Goal: Information Seeking & Learning: Learn about a topic

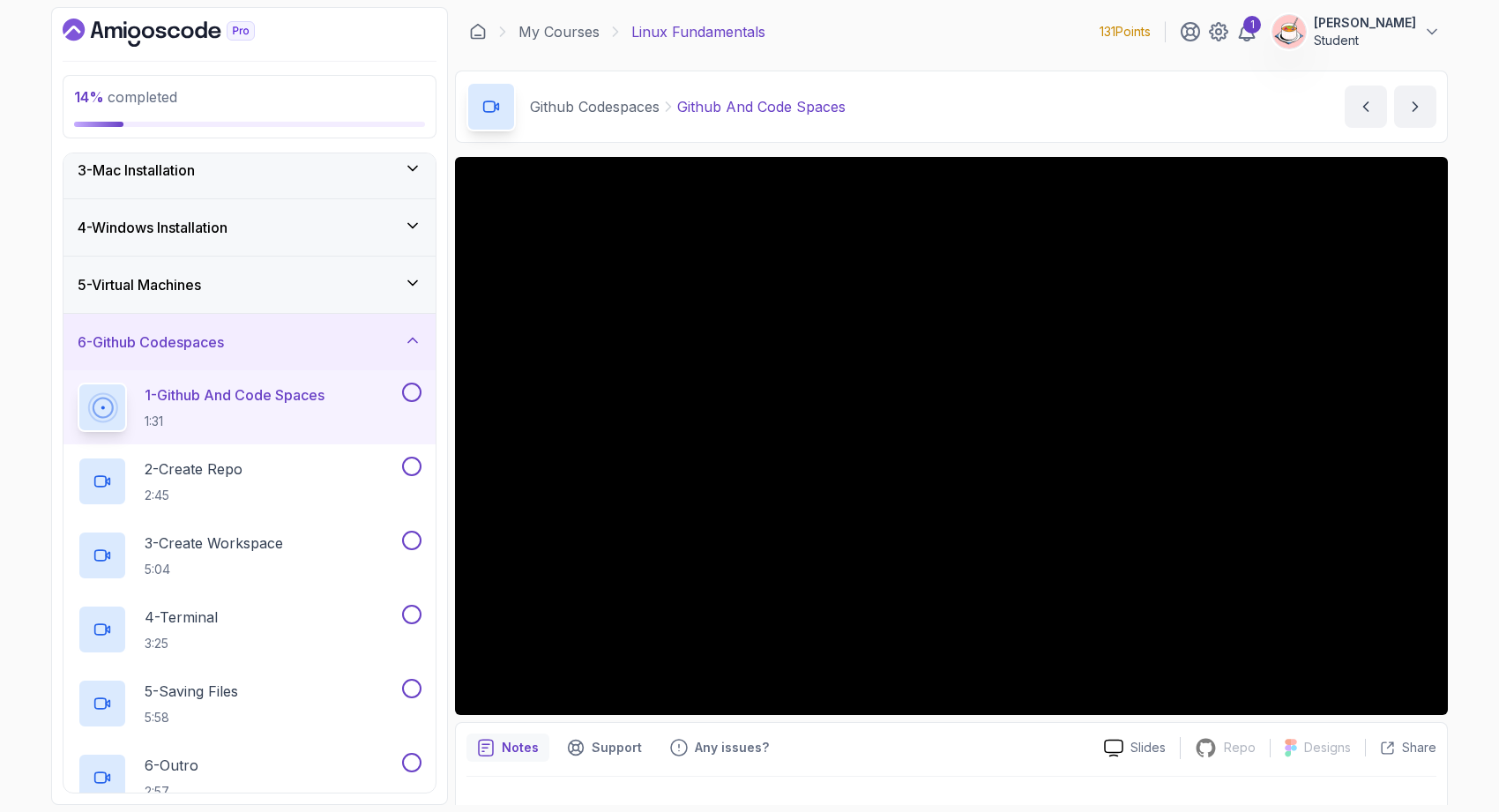
scroll to position [83, 0]
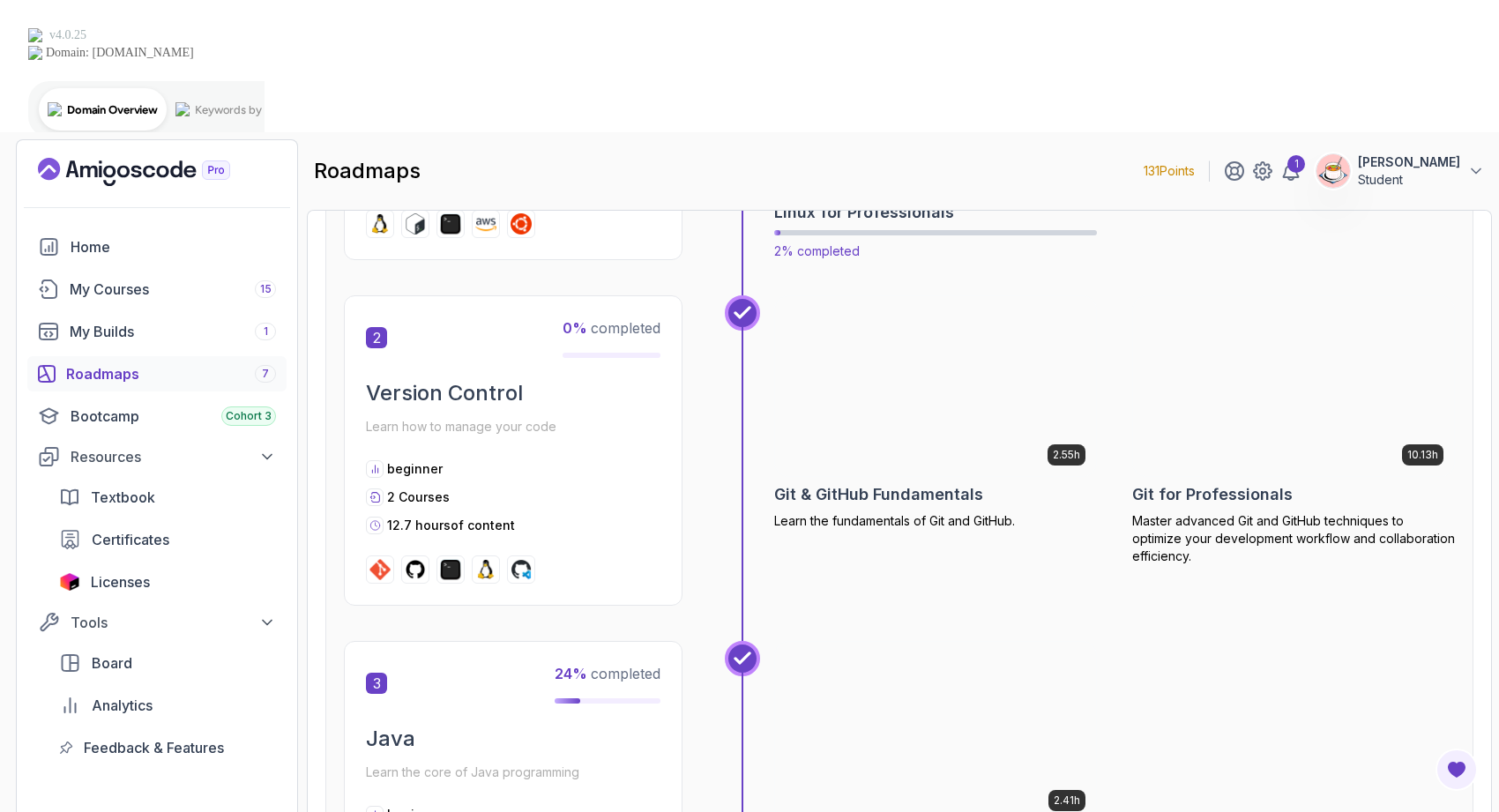
scroll to position [803, 0]
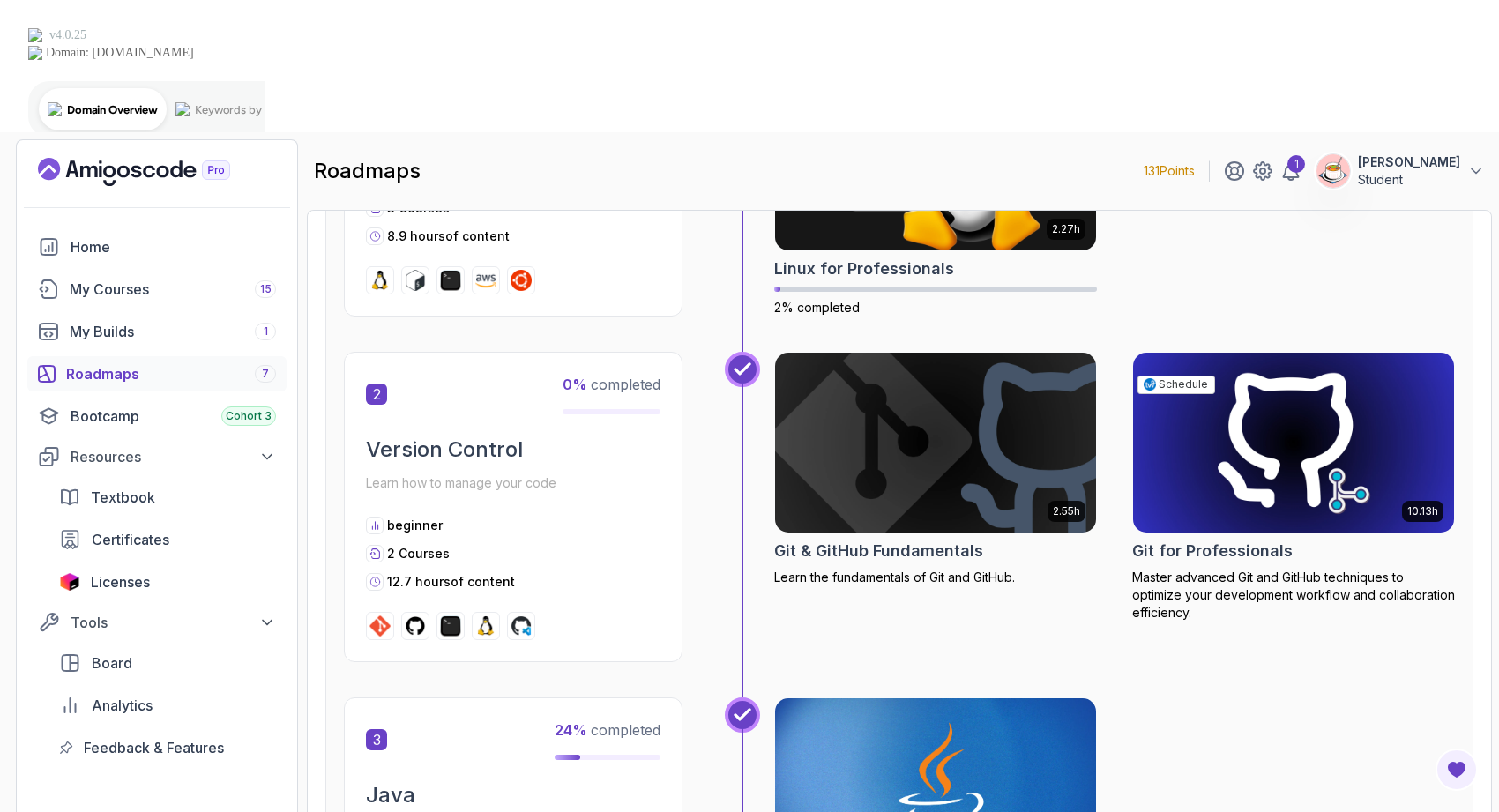
click at [1201, 349] on img at bounding box center [1294, 443] width 337 height 189
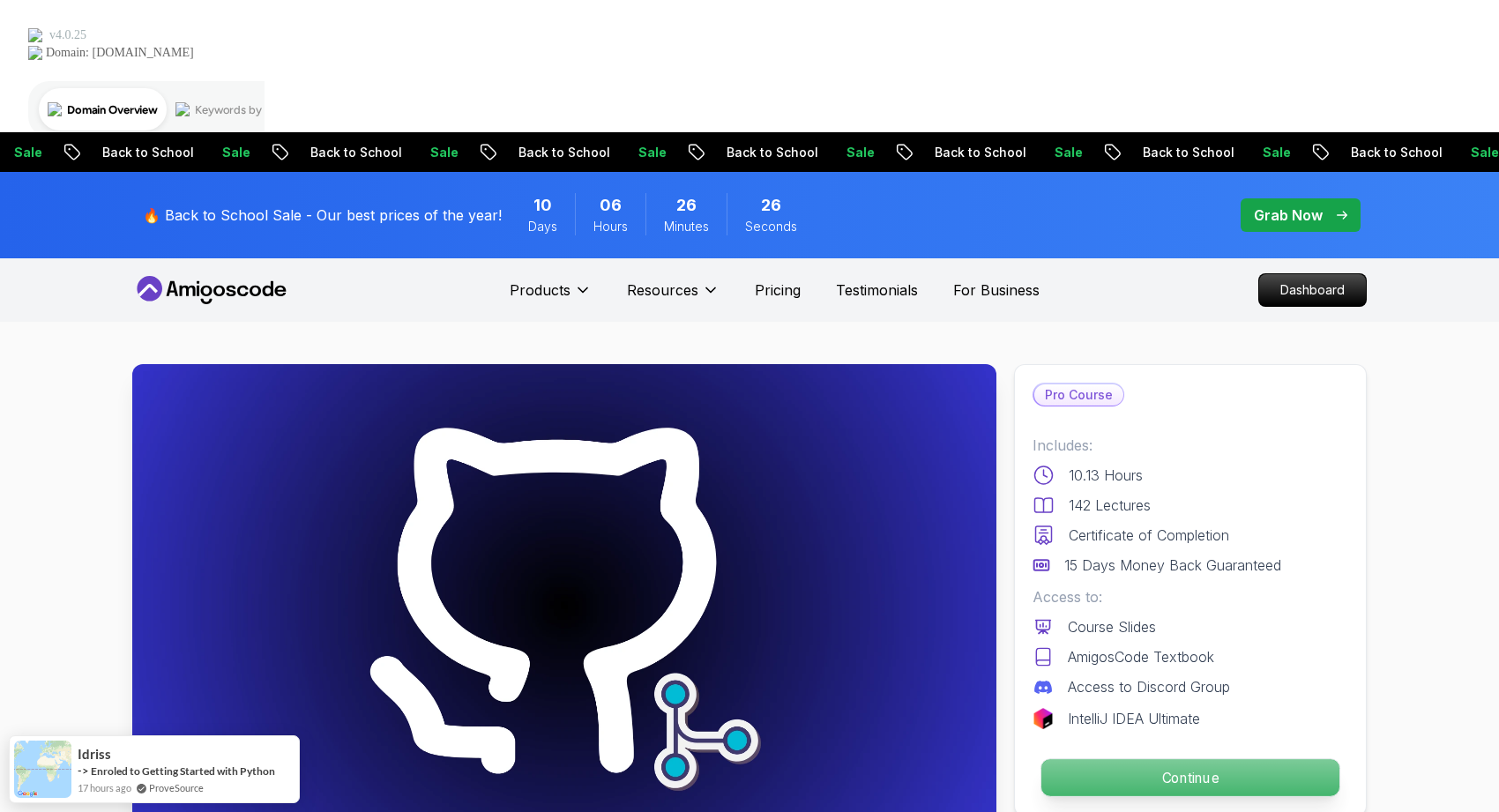
click at [1120, 759] on p "Continue" at bounding box center [1191, 778] width 298 height 37
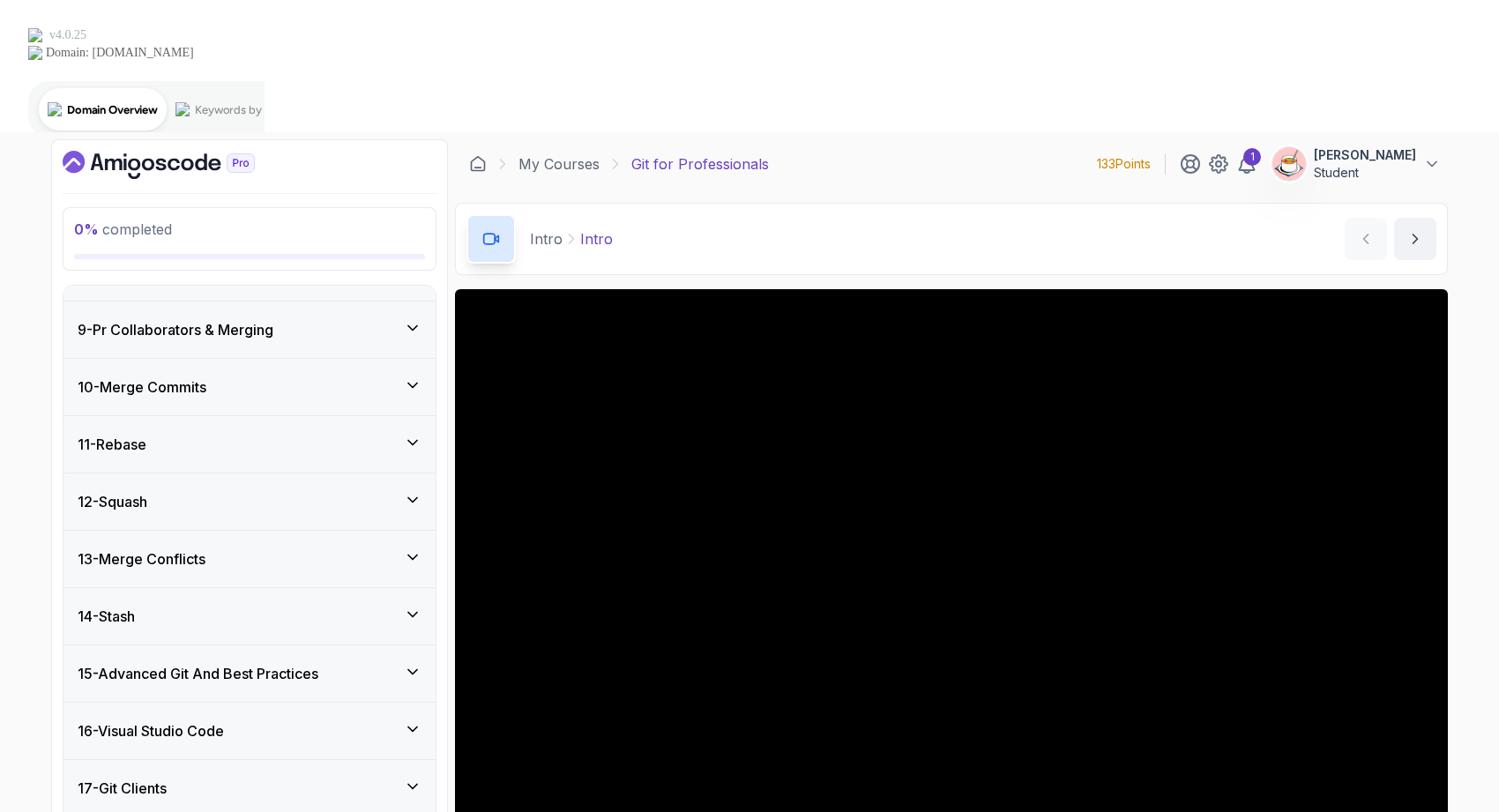
scroll to position [728, 0]
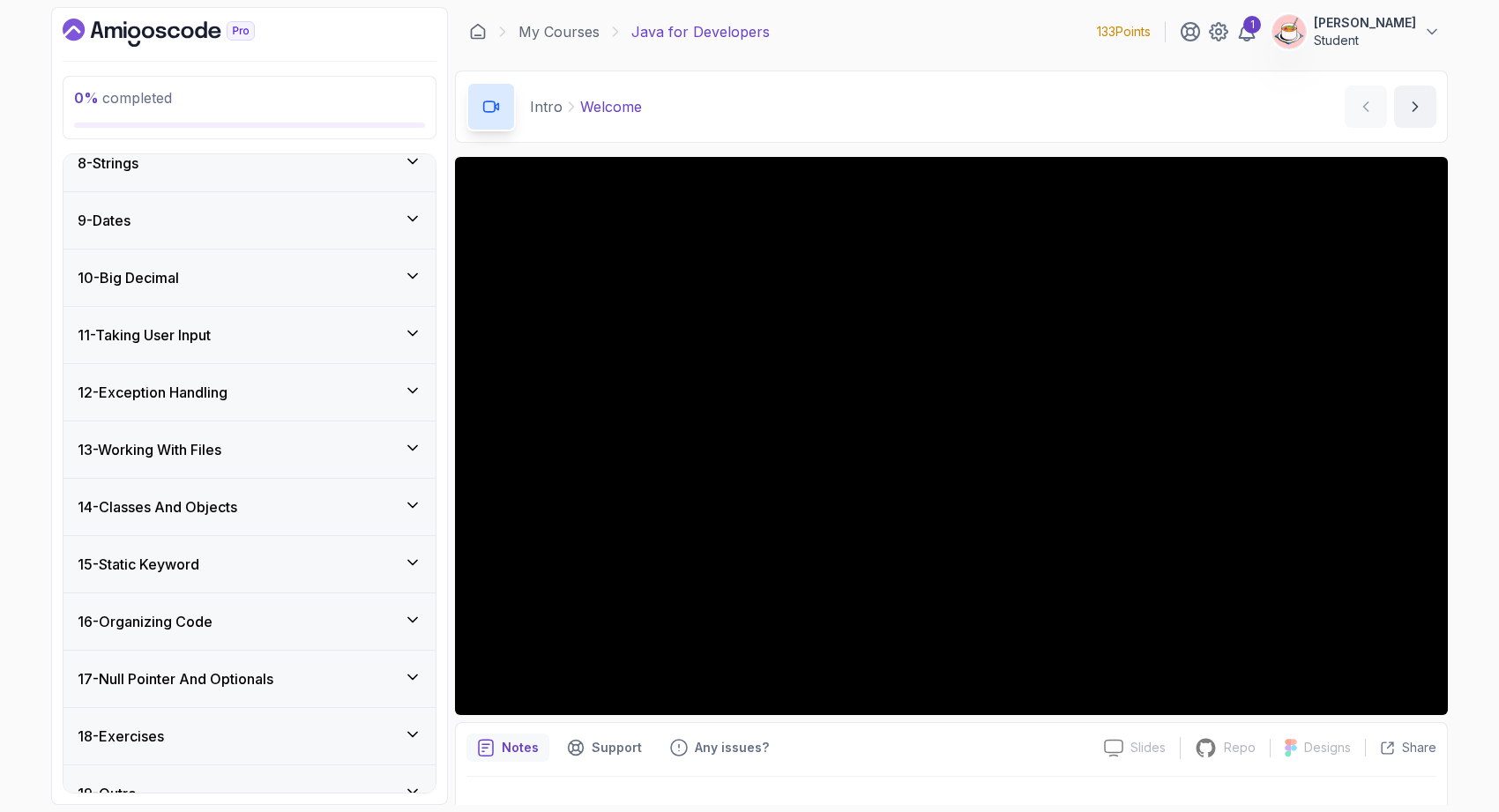
scroll to position [597, 0]
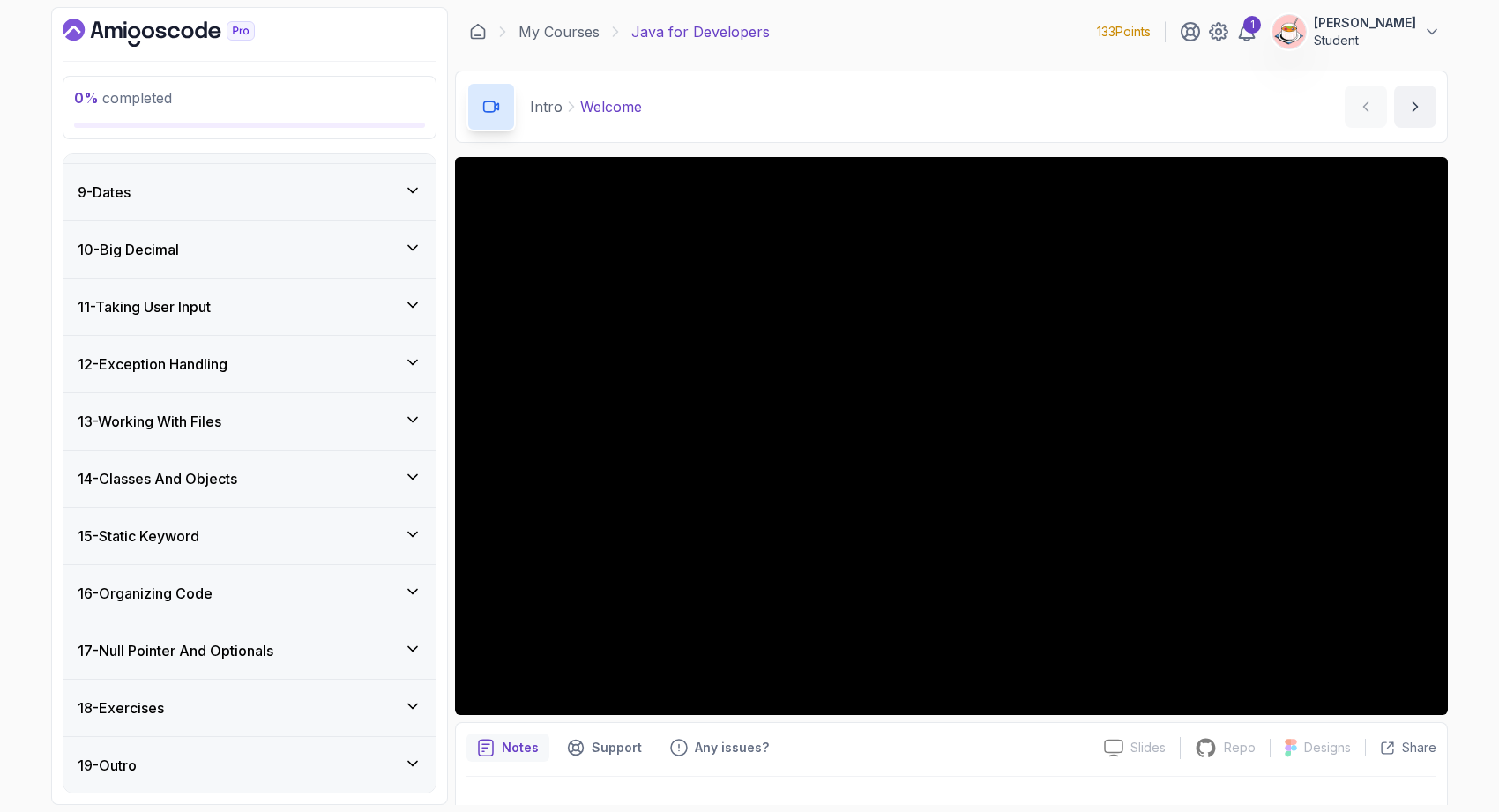
click at [243, 650] on h3 "17 - Null Pointer And Optionals" at bounding box center [176, 650] width 196 height 21
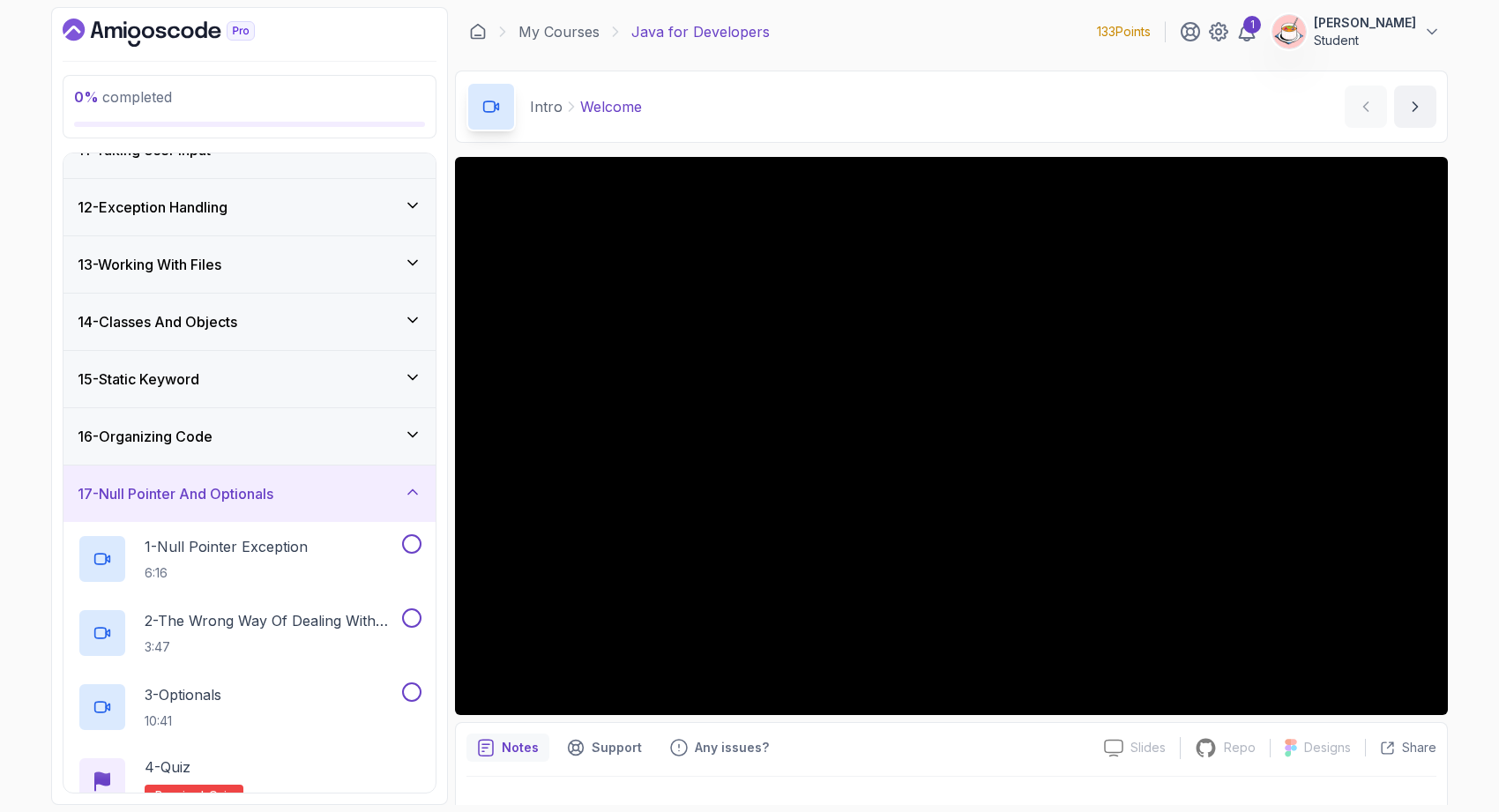
scroll to position [745, 0]
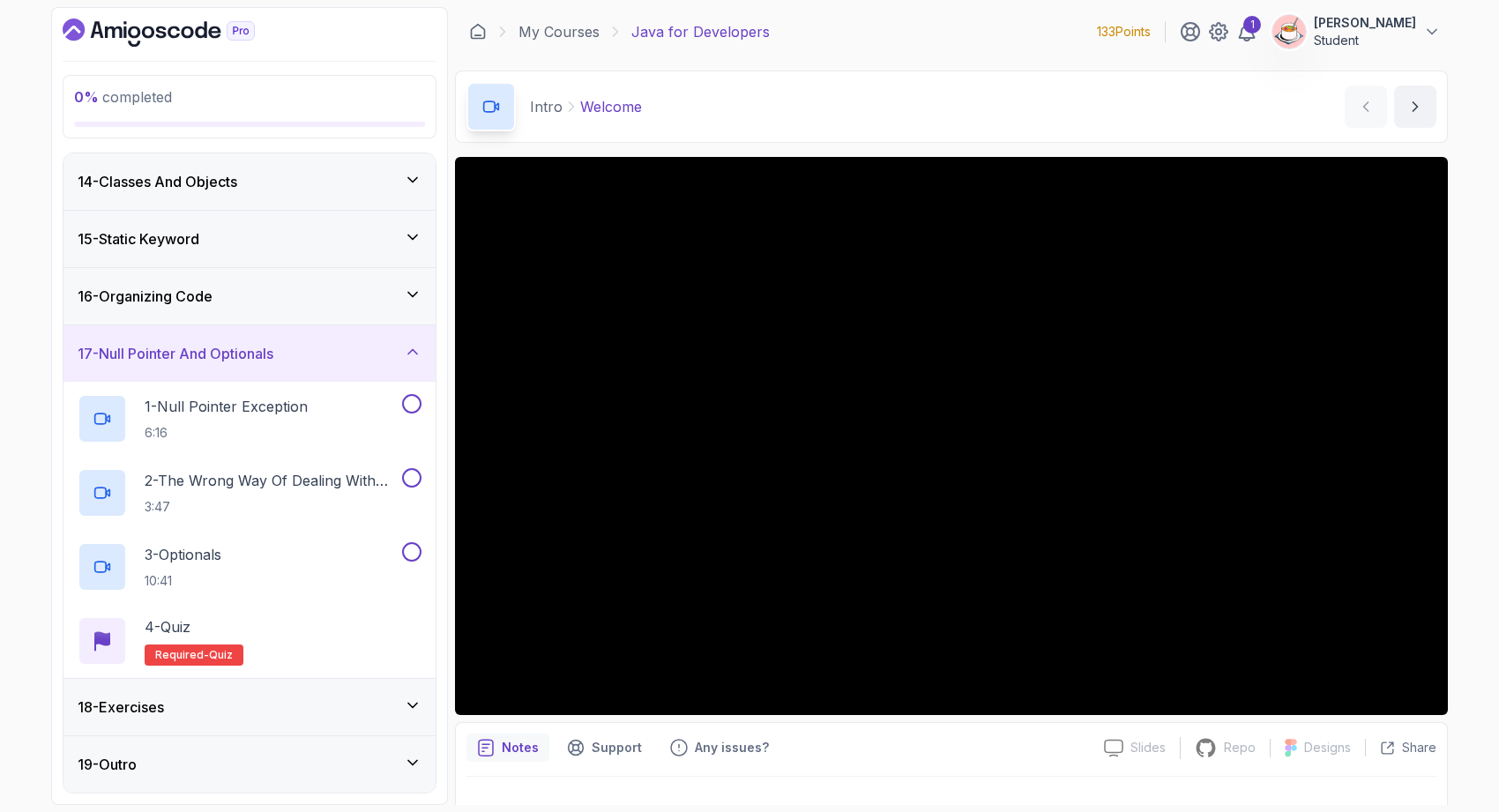
click at [199, 369] on div "17 - Null Pointer And Optionals" at bounding box center [250, 354] width 373 height 56
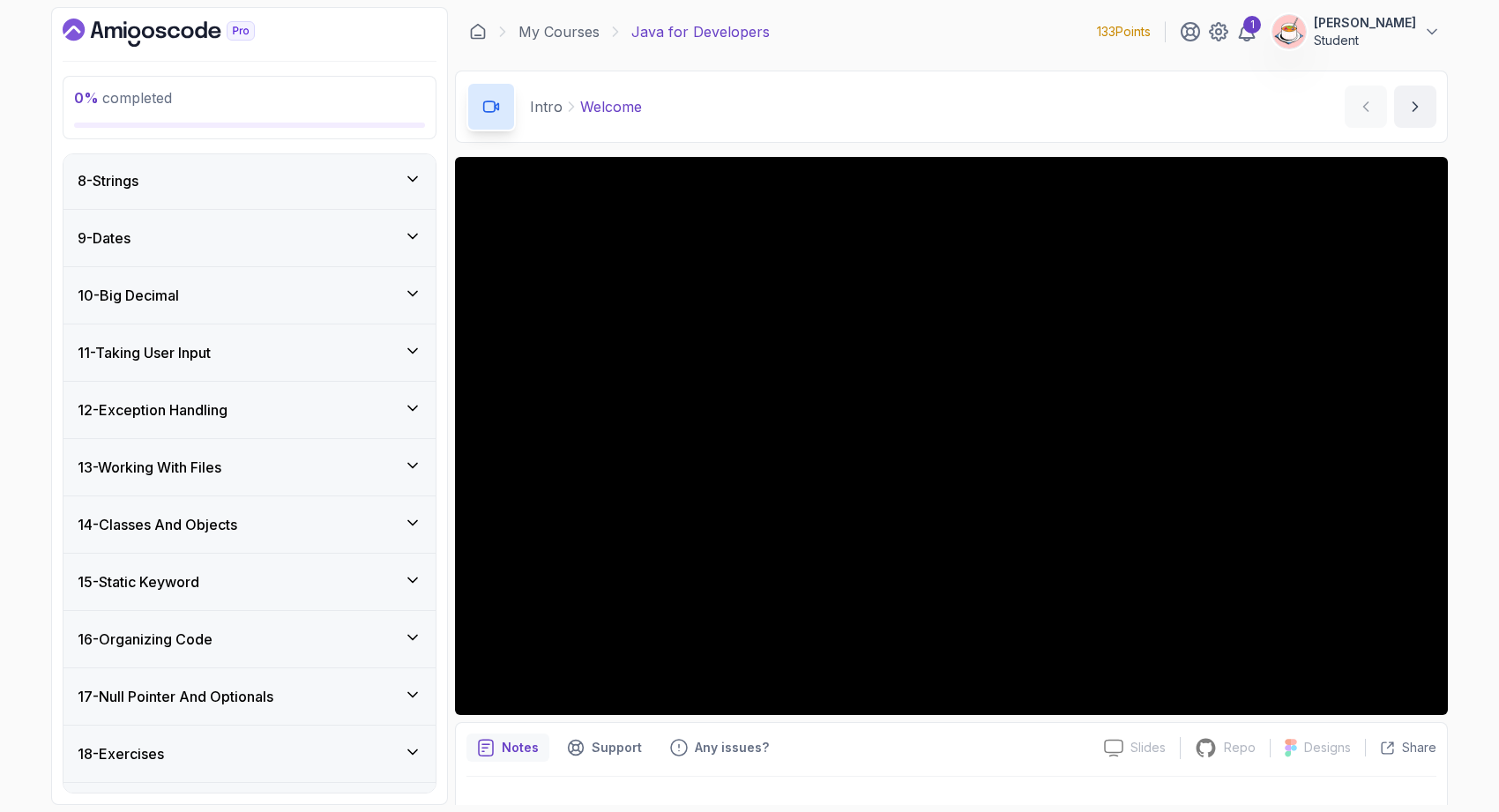
scroll to position [448, 0]
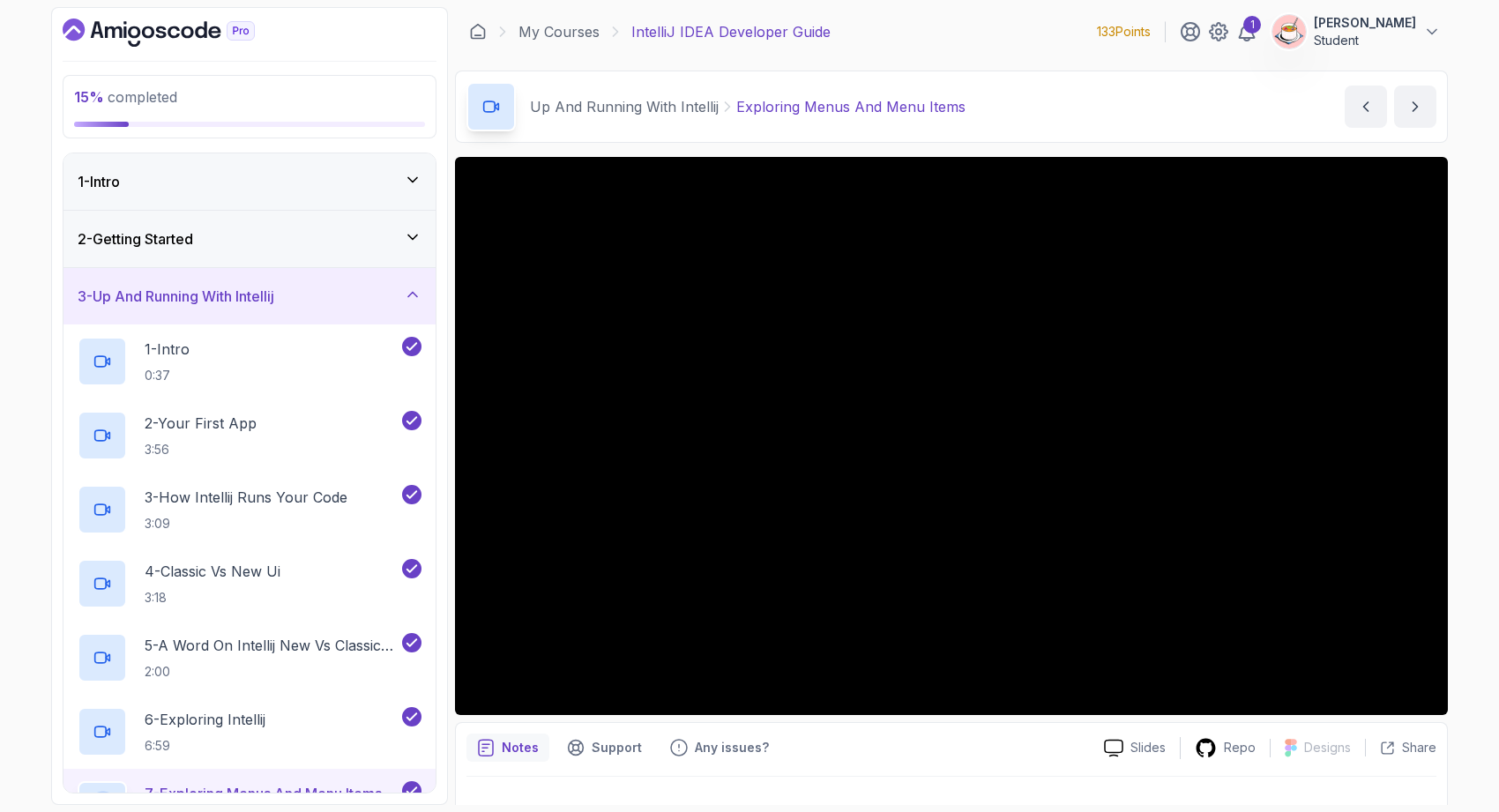
click at [355, 311] on div "3 - Up And Running With Intellij" at bounding box center [250, 297] width 373 height 56
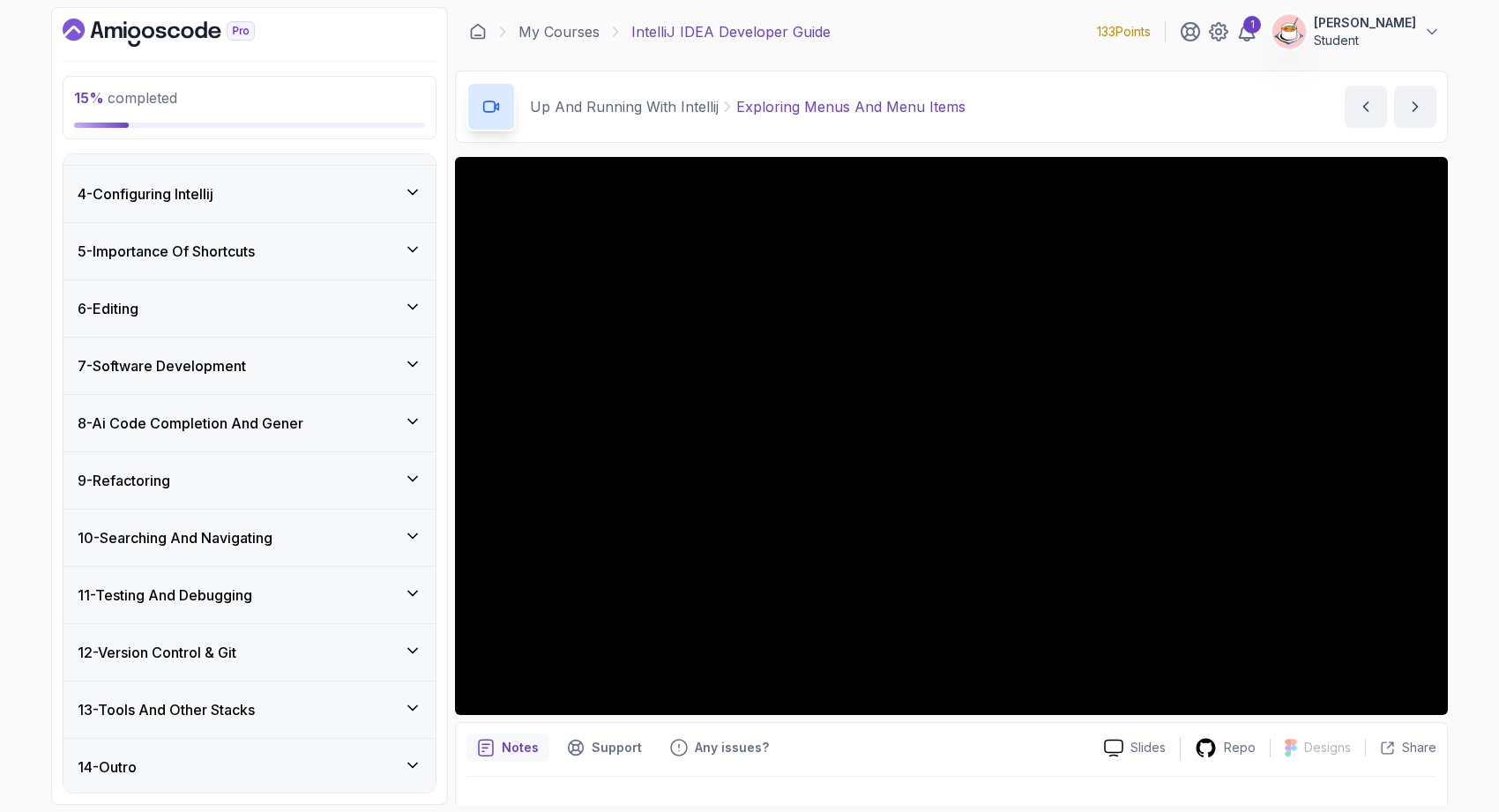
scroll to position [163, 0]
click at [263, 690] on div "13 - Tools And Other Stacks" at bounding box center [250, 707] width 373 height 56
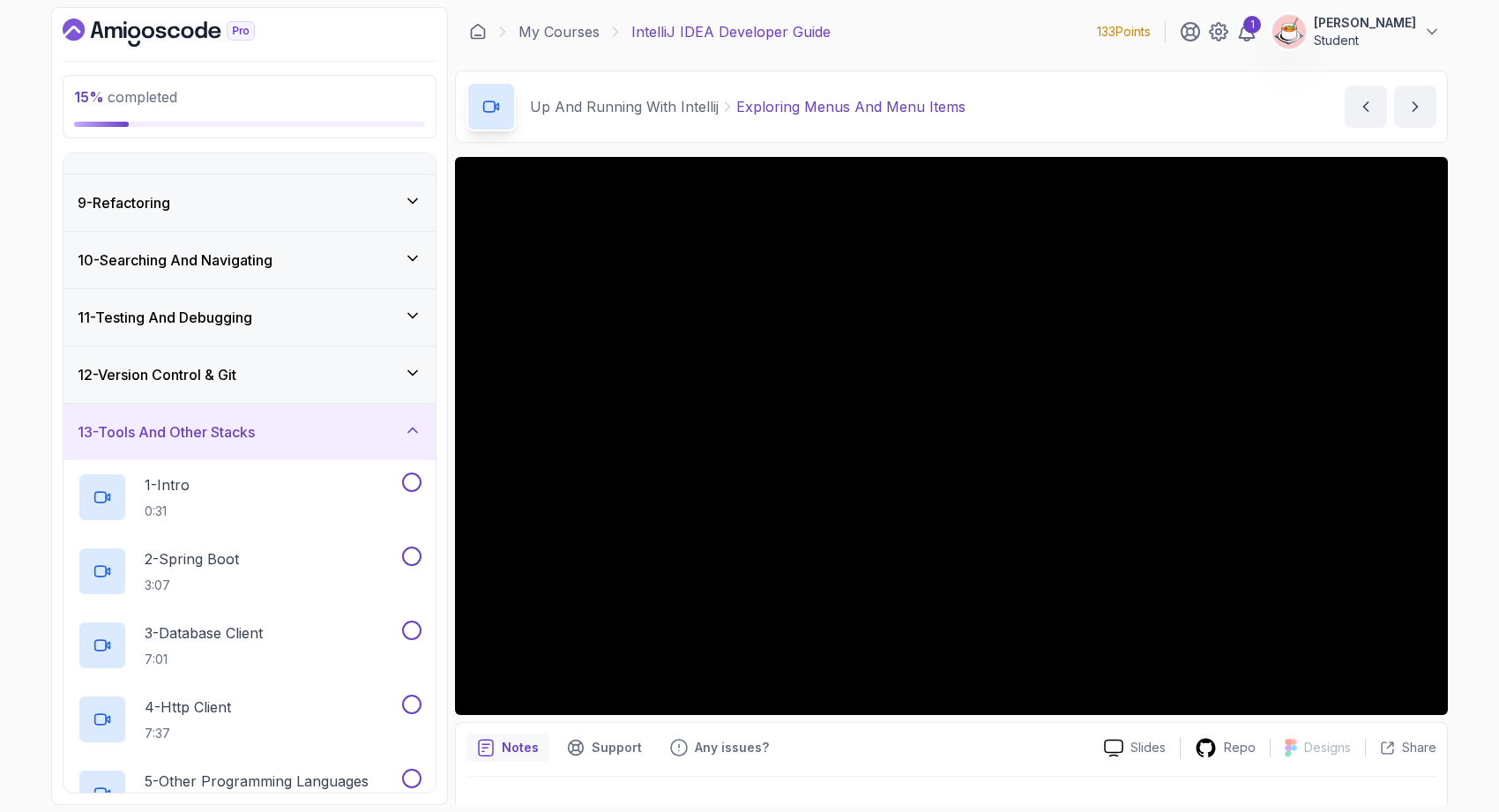
scroll to position [267, 0]
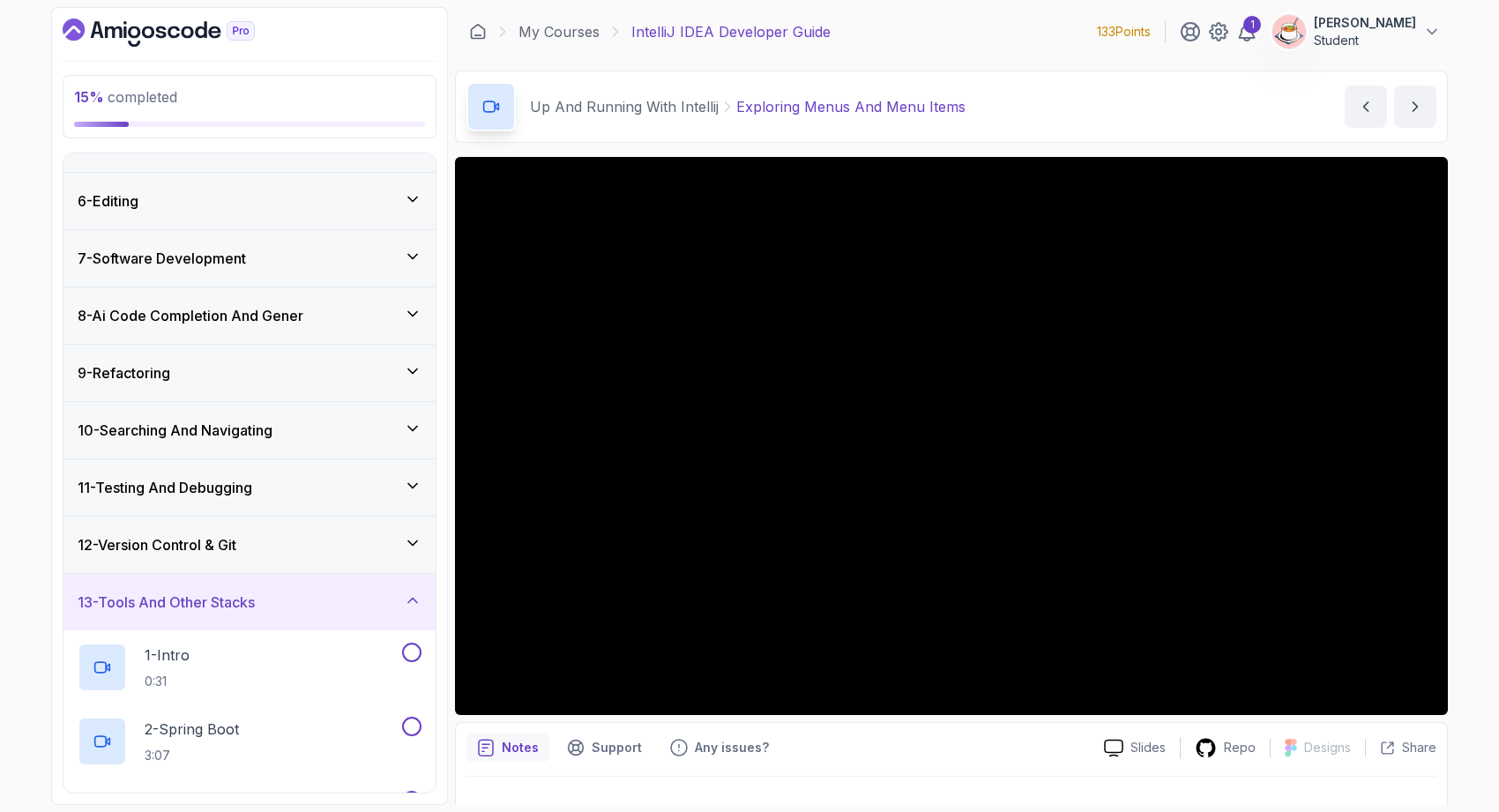
click at [237, 604] on h3 "13 - Tools And Other Stacks" at bounding box center [166, 602] width 177 height 21
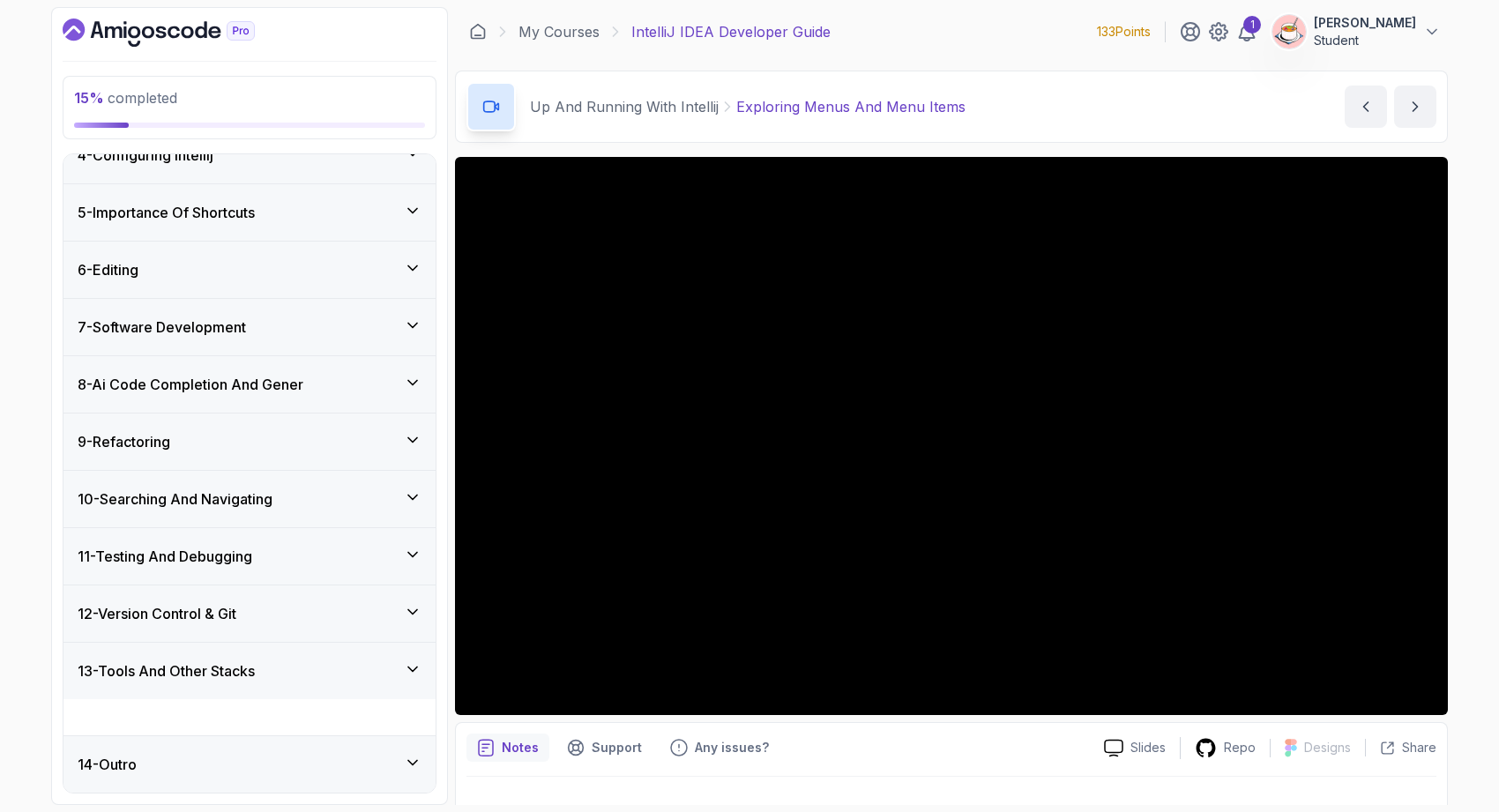
scroll to position [163, 0]
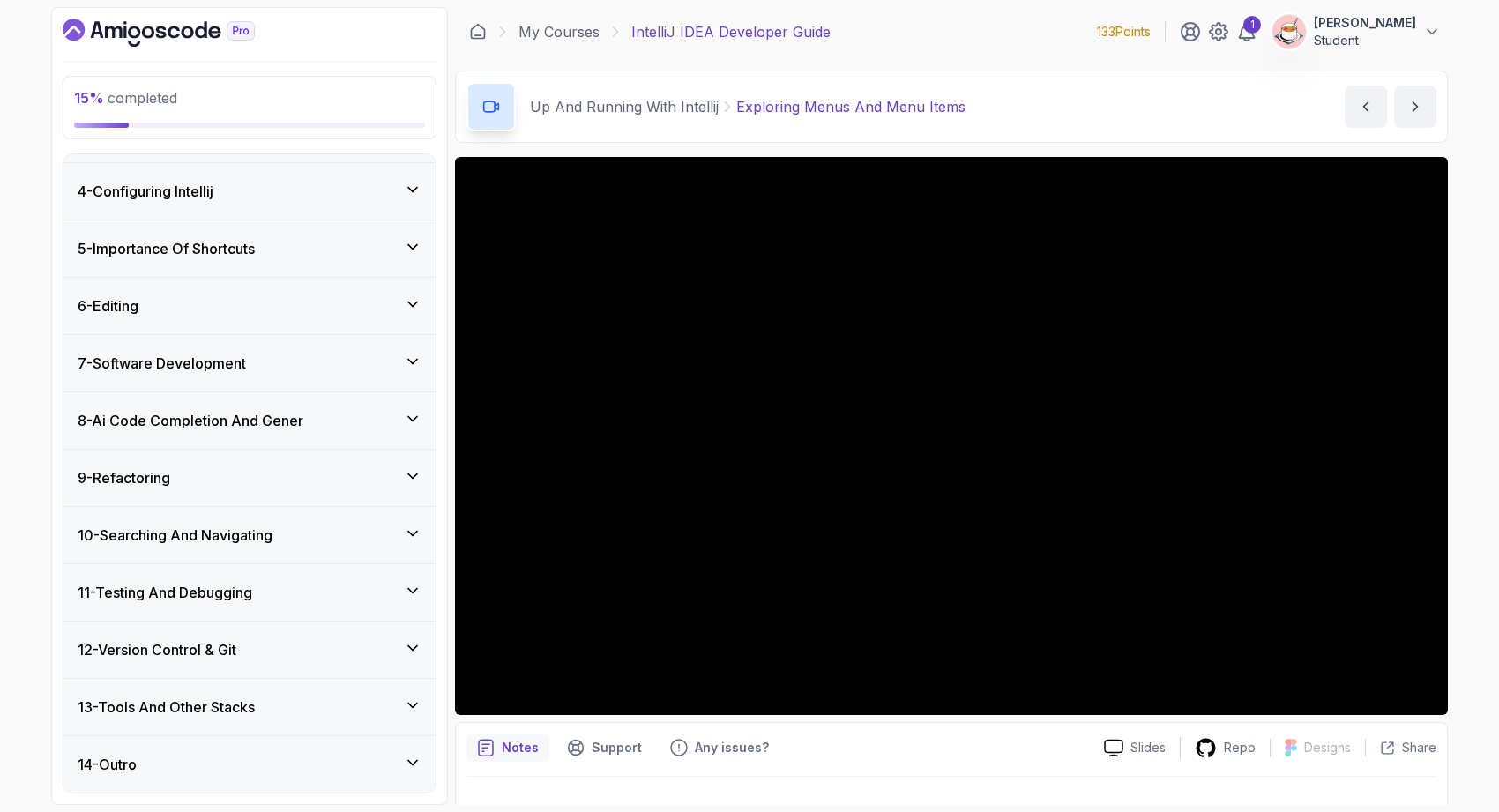
click at [237, 643] on h3 "12 - Version Control & Git" at bounding box center [157, 650] width 159 height 21
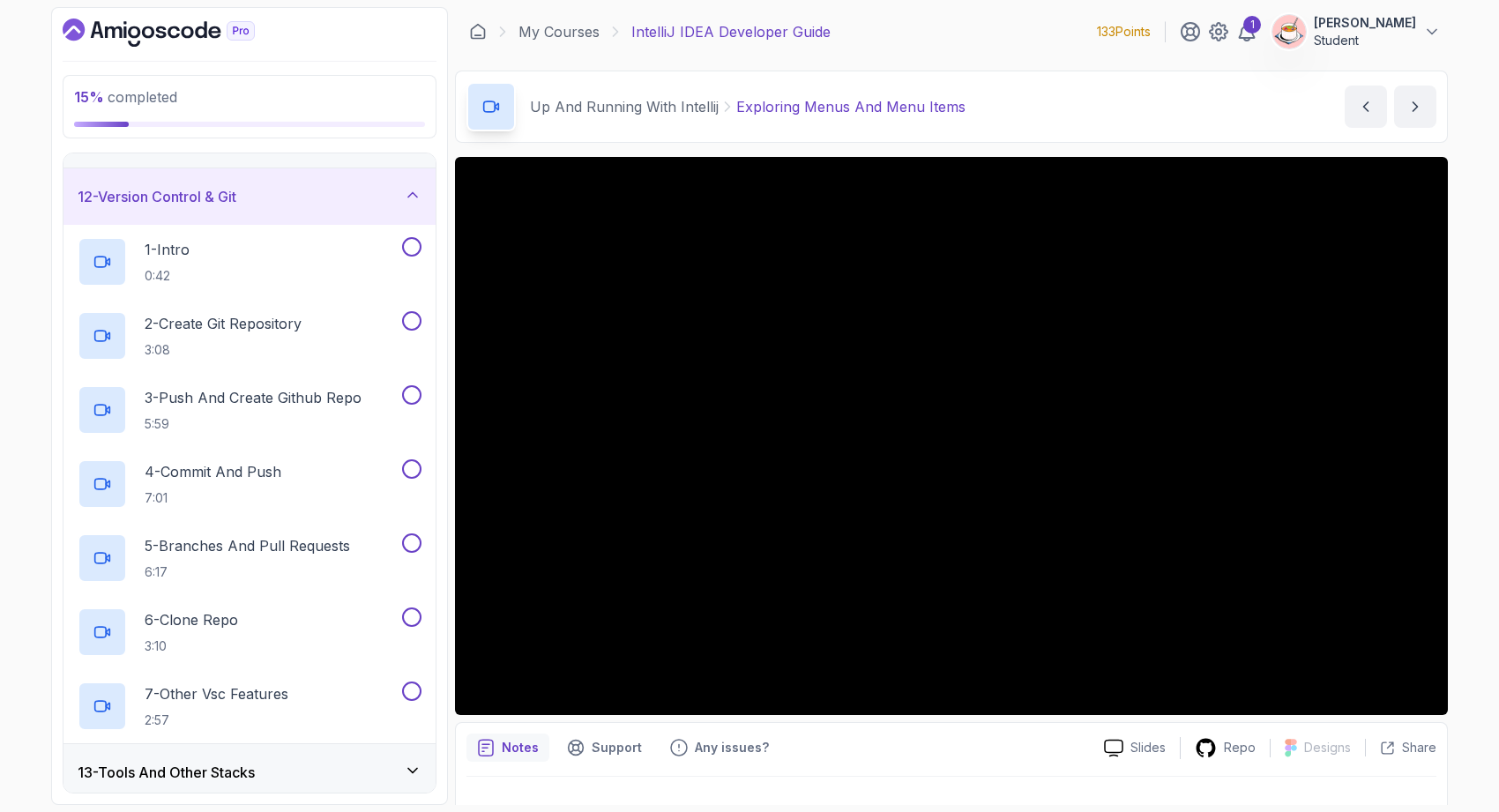
scroll to position [680, 0]
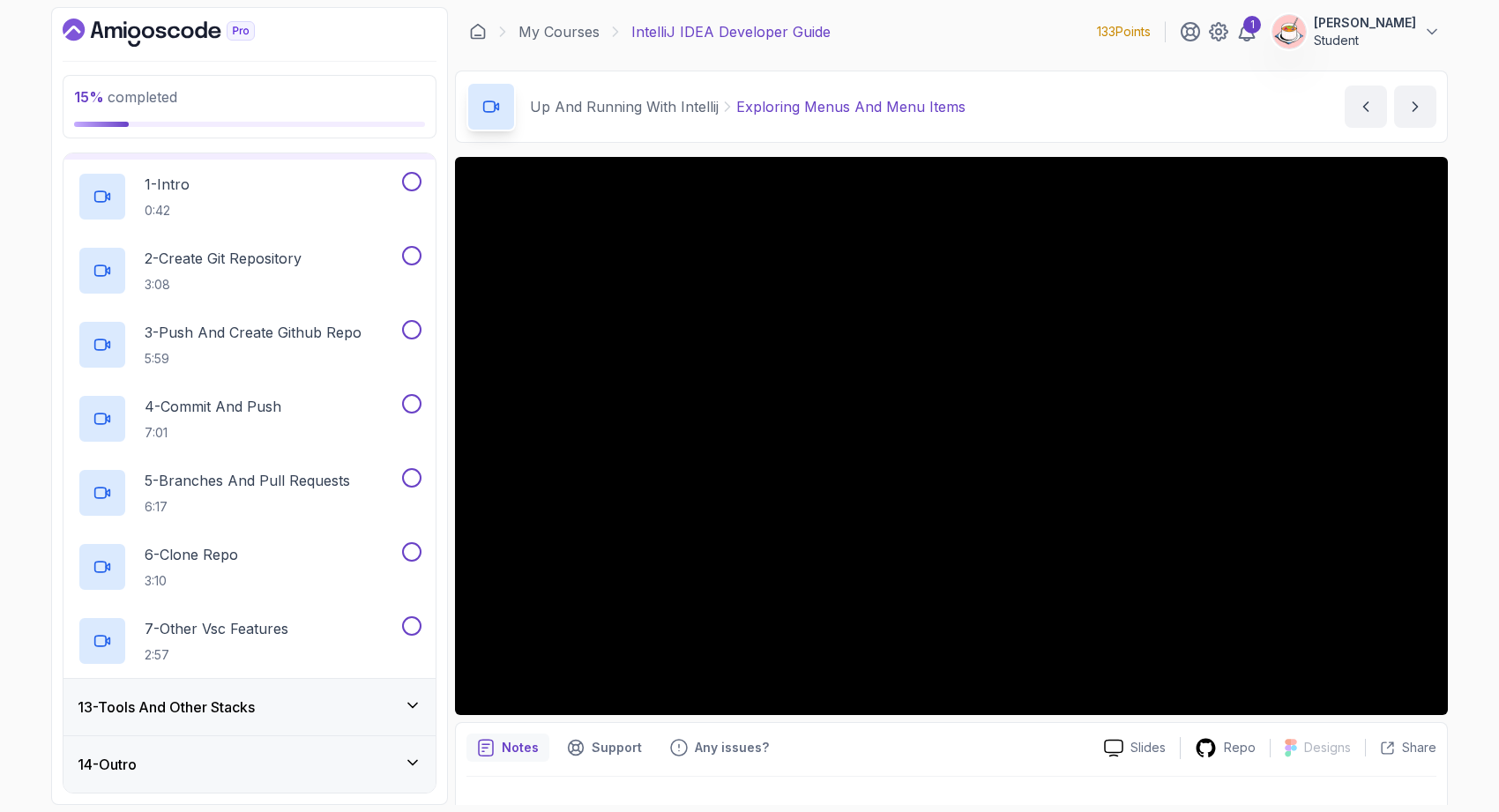
click at [255, 702] on h3 "13 - Tools And Other Stacks" at bounding box center [166, 707] width 177 height 21
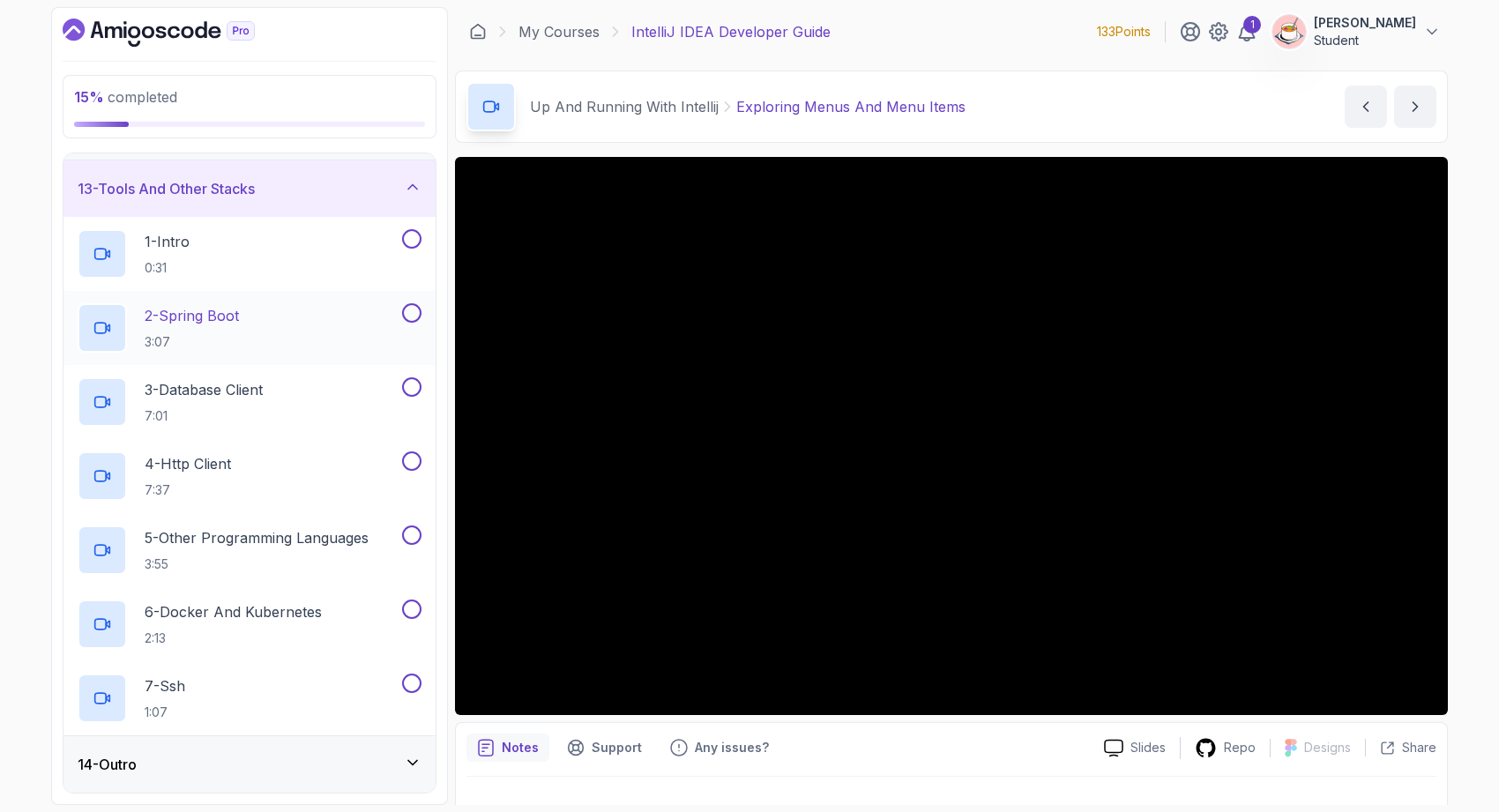
click at [225, 352] on div "2 - Spring Boot 3:07" at bounding box center [238, 328] width 321 height 49
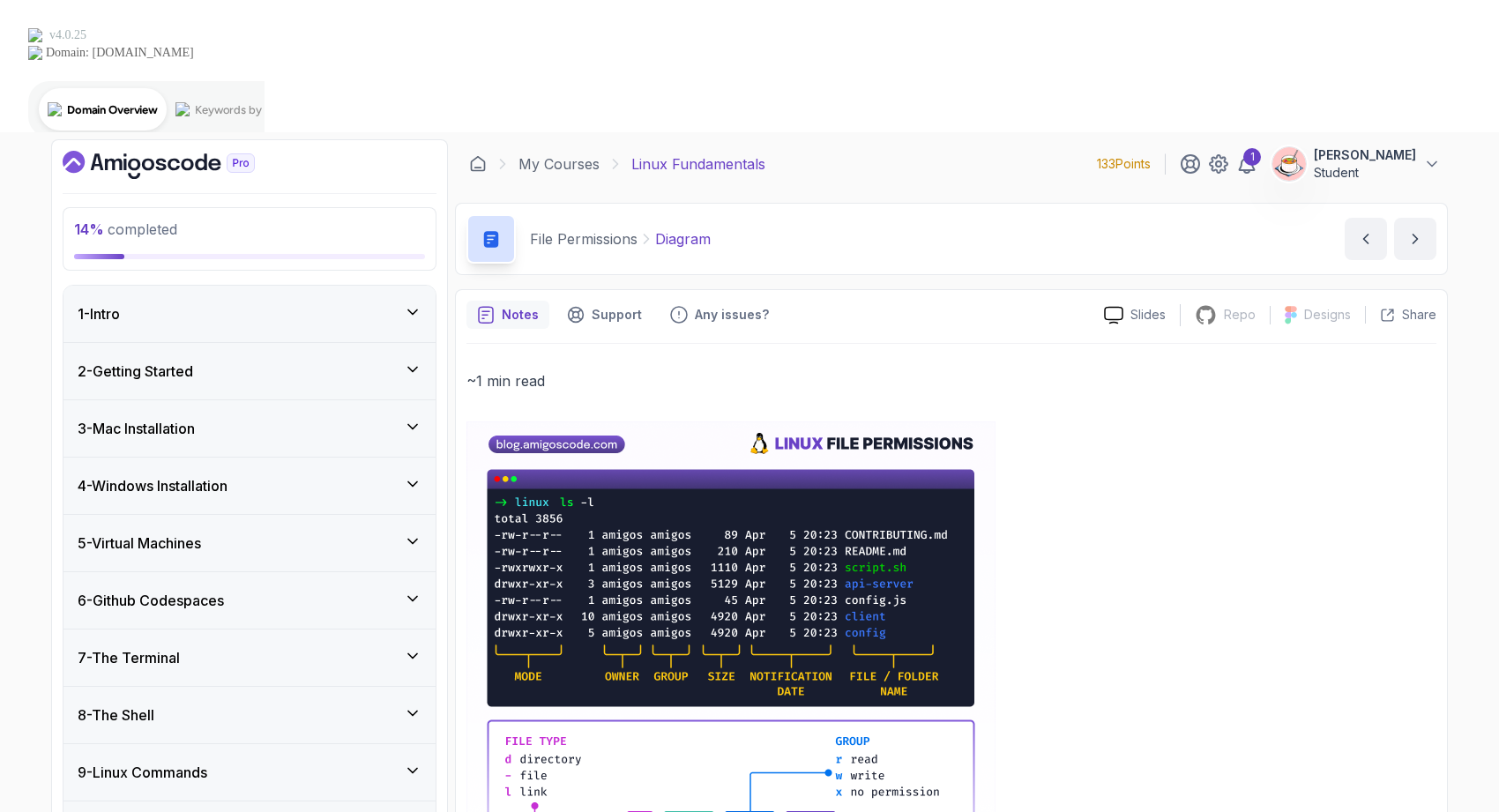
click at [393, 590] on div "6 - Github Codespaces" at bounding box center [250, 600] width 344 height 21
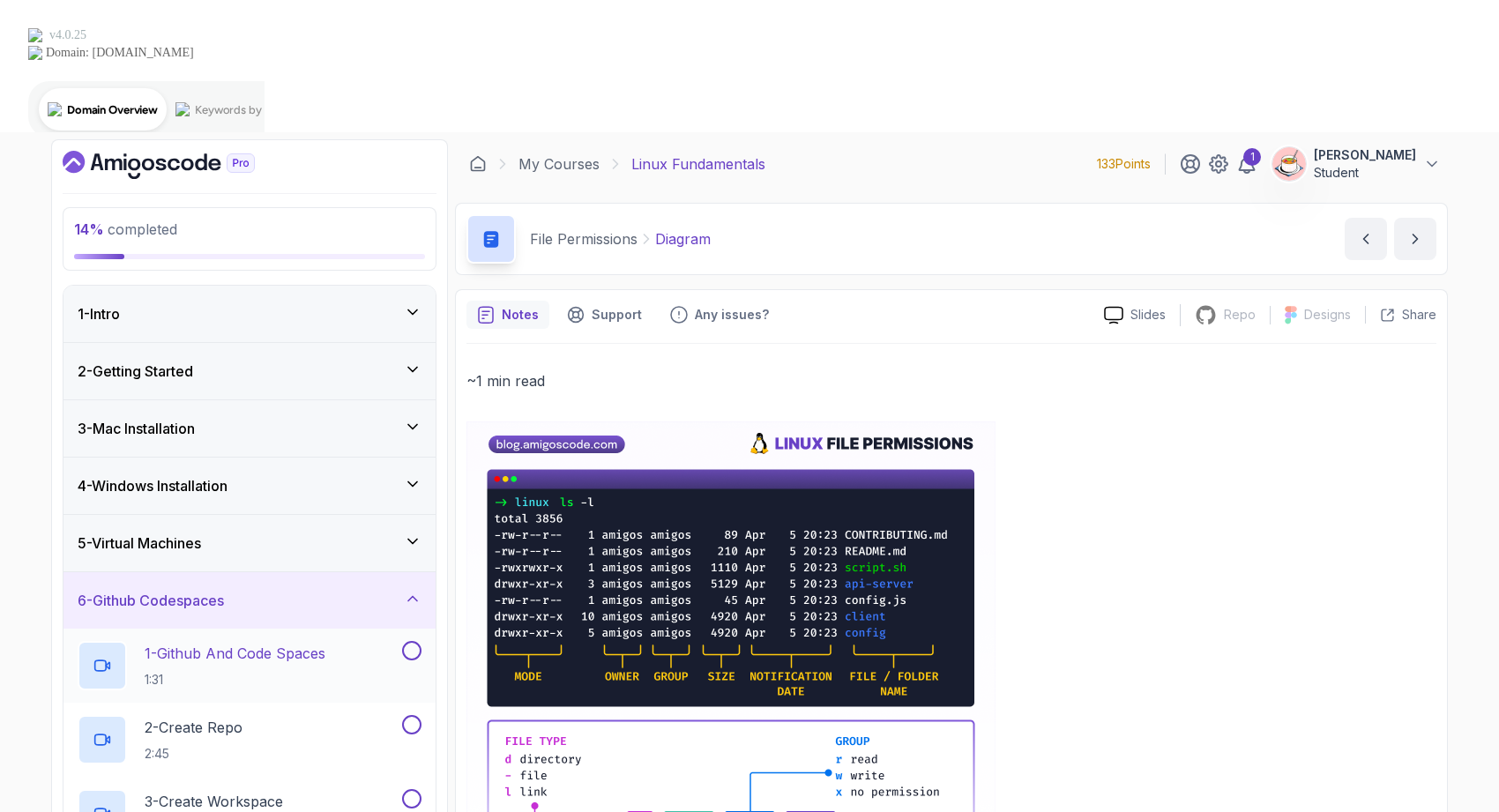
click at [341, 641] on div "1 - Github And Code Spaces 1:31" at bounding box center [238, 665] width 321 height 49
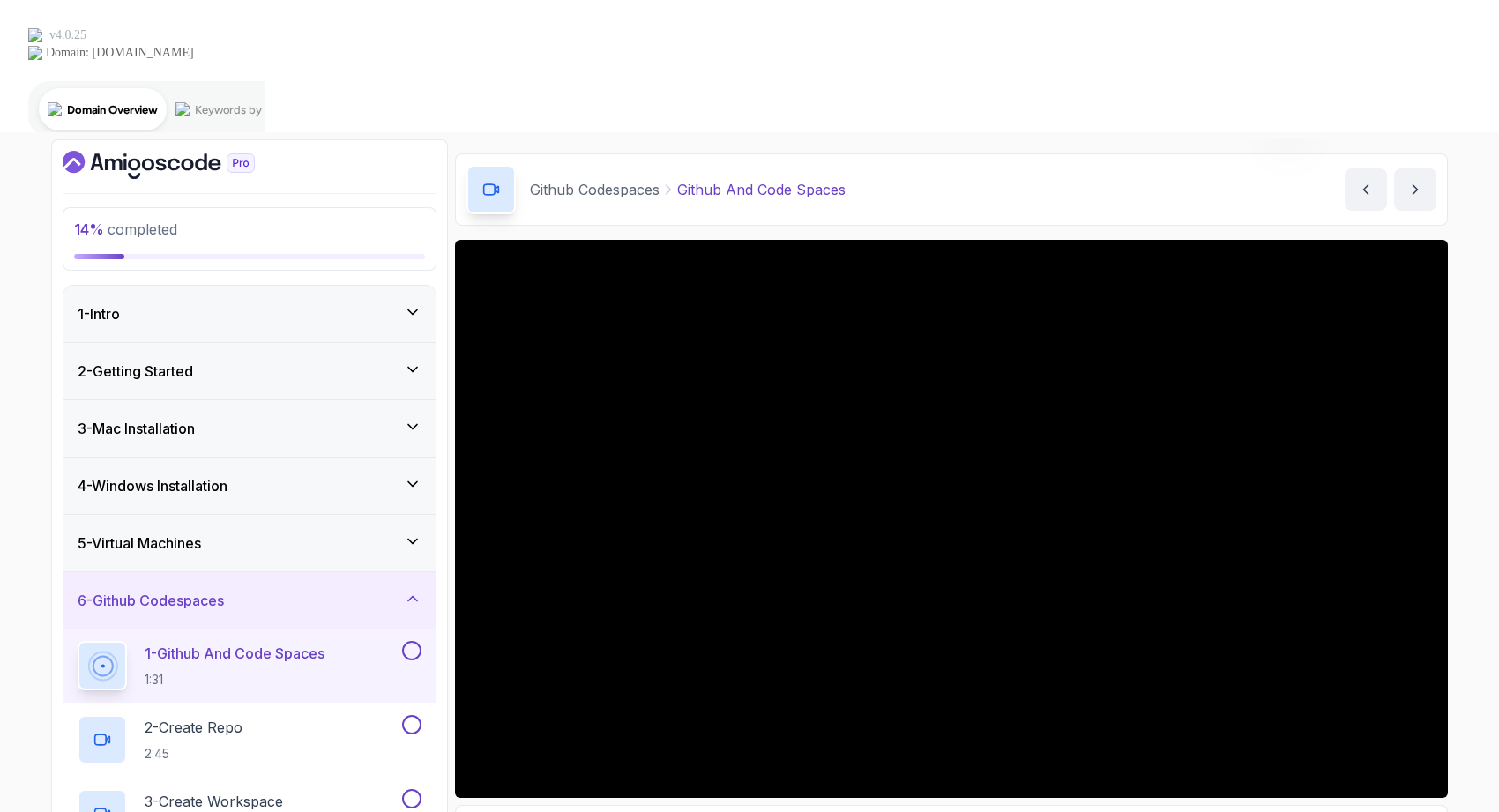
scroll to position [192, 0]
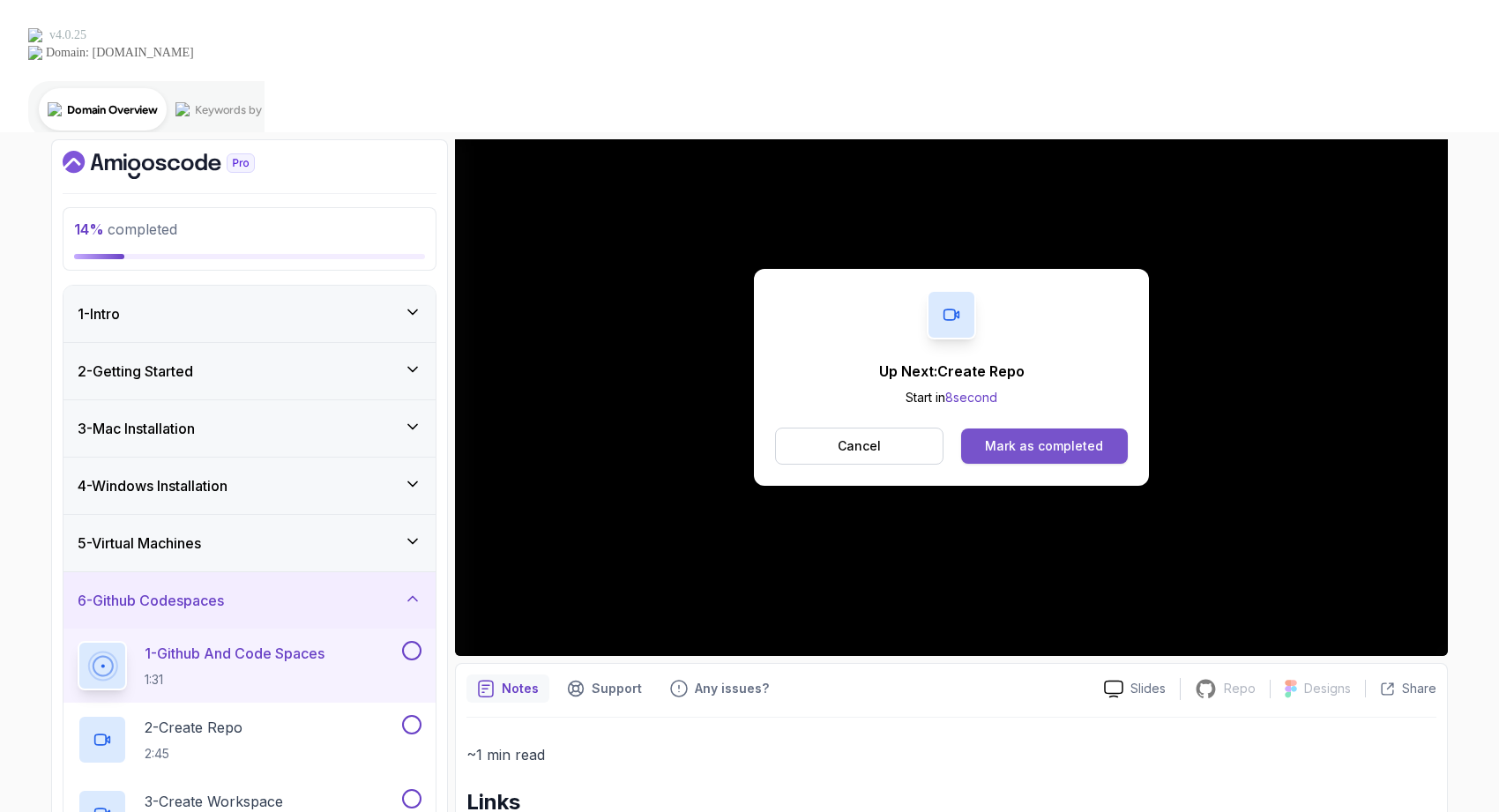
click at [1018, 438] on div "Mark as completed" at bounding box center [1044, 447] width 118 height 18
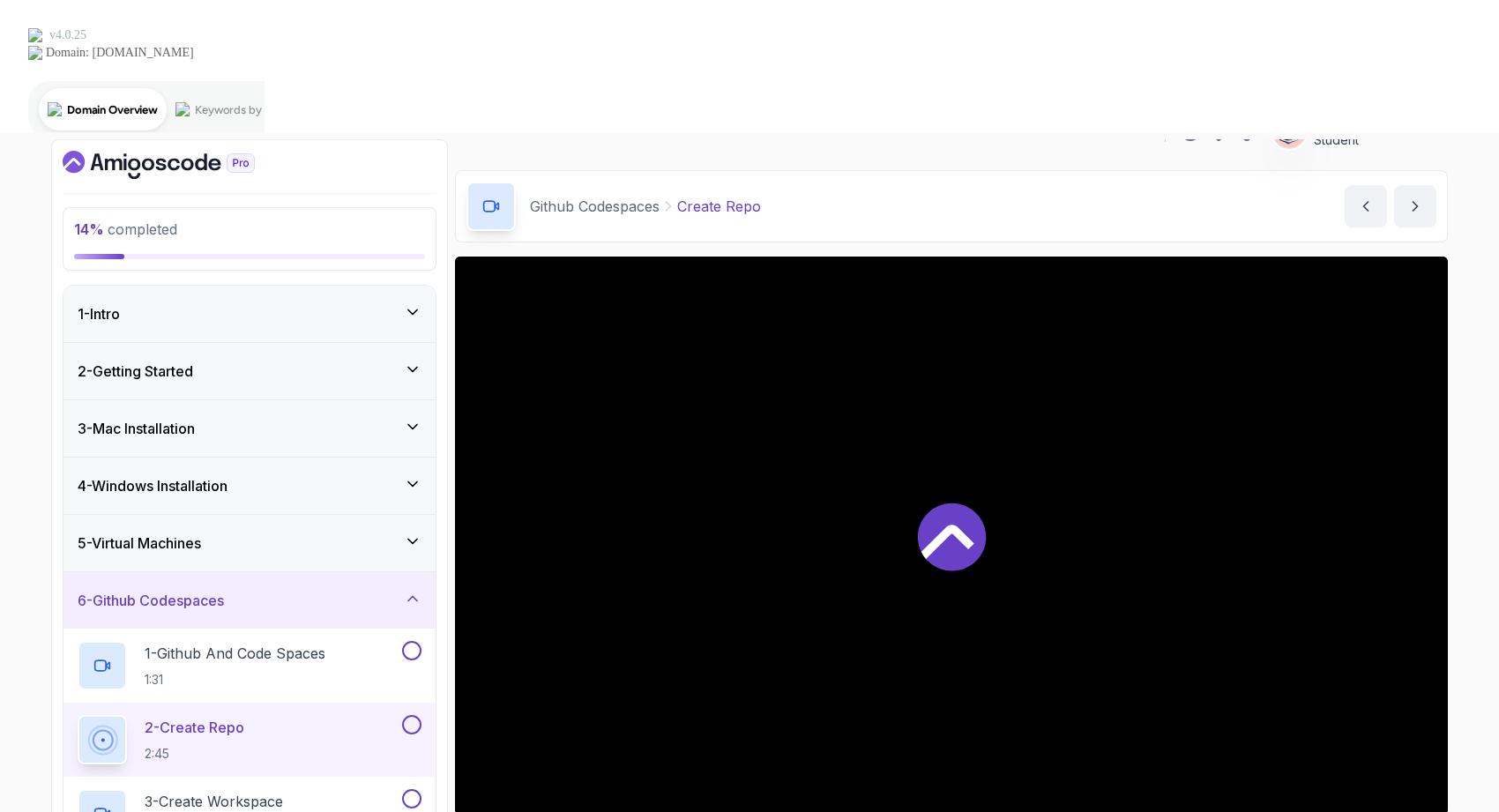
scroll to position [33, 0]
click at [292, 671] on p "1:31" at bounding box center [235, 680] width 181 height 18
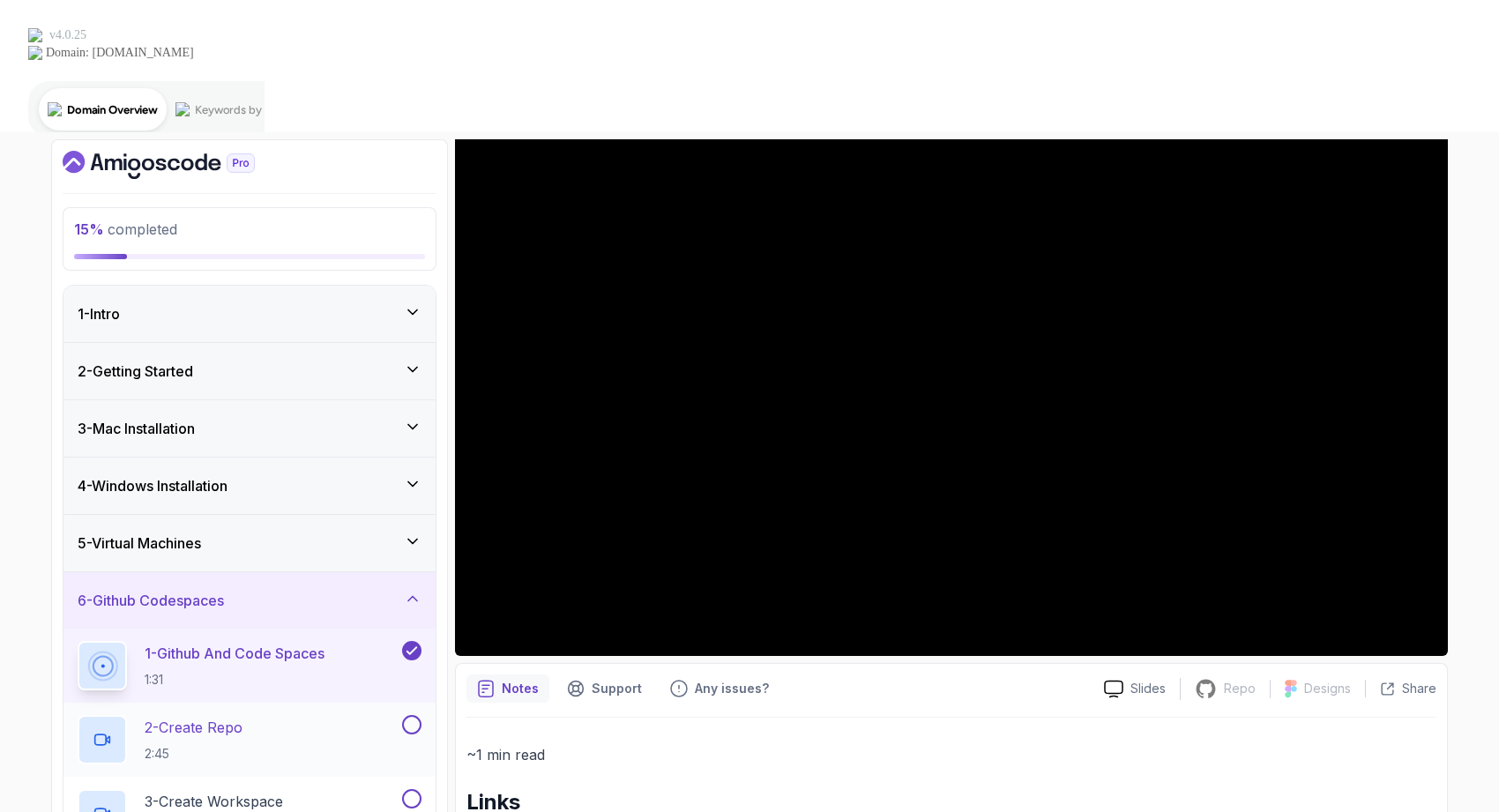
click at [273, 715] on div "2 - Create Repo 2:45" at bounding box center [238, 740] width 321 height 49
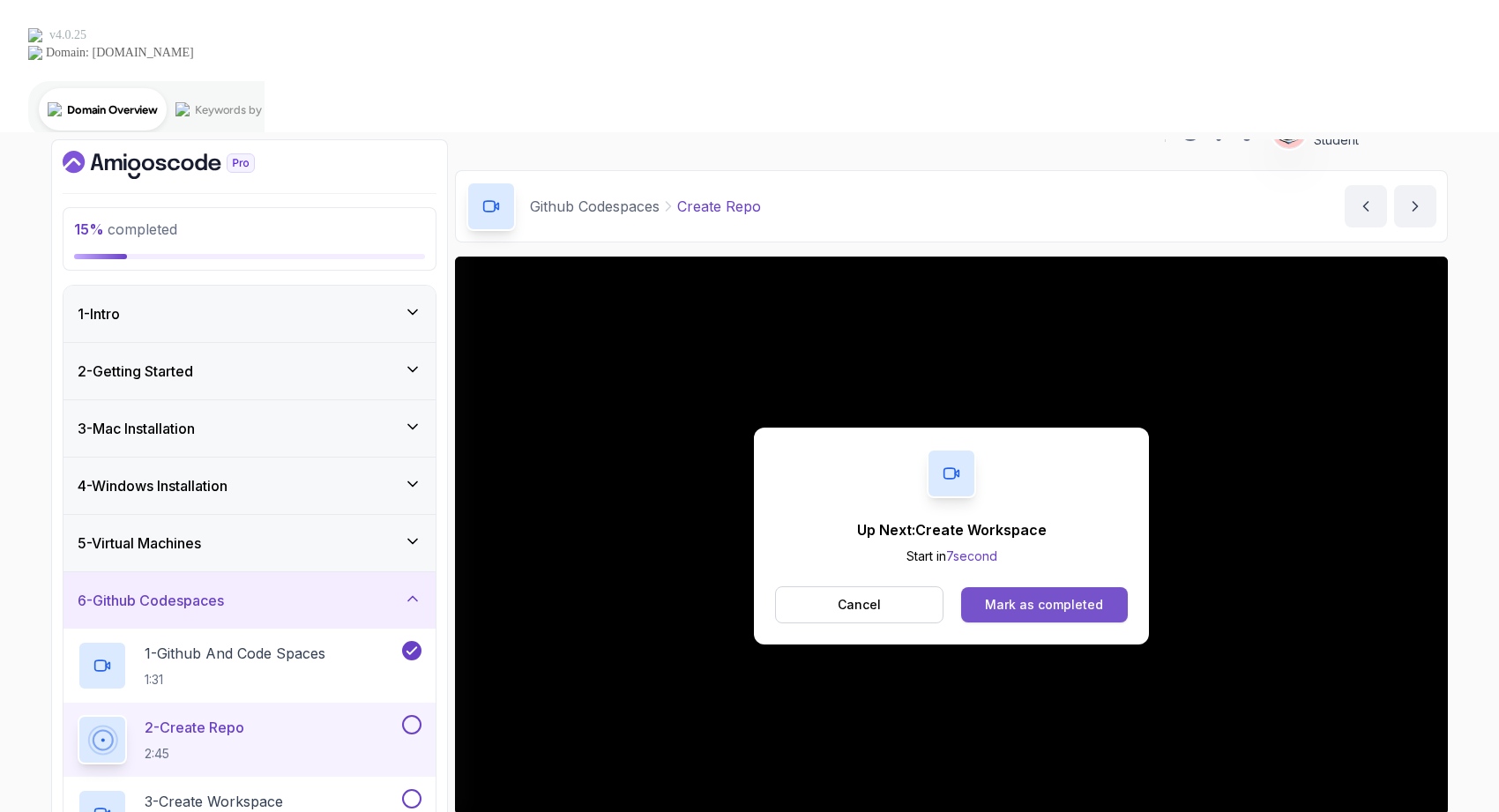
click at [1056, 596] on div "Mark as completed" at bounding box center [1044, 605] width 118 height 18
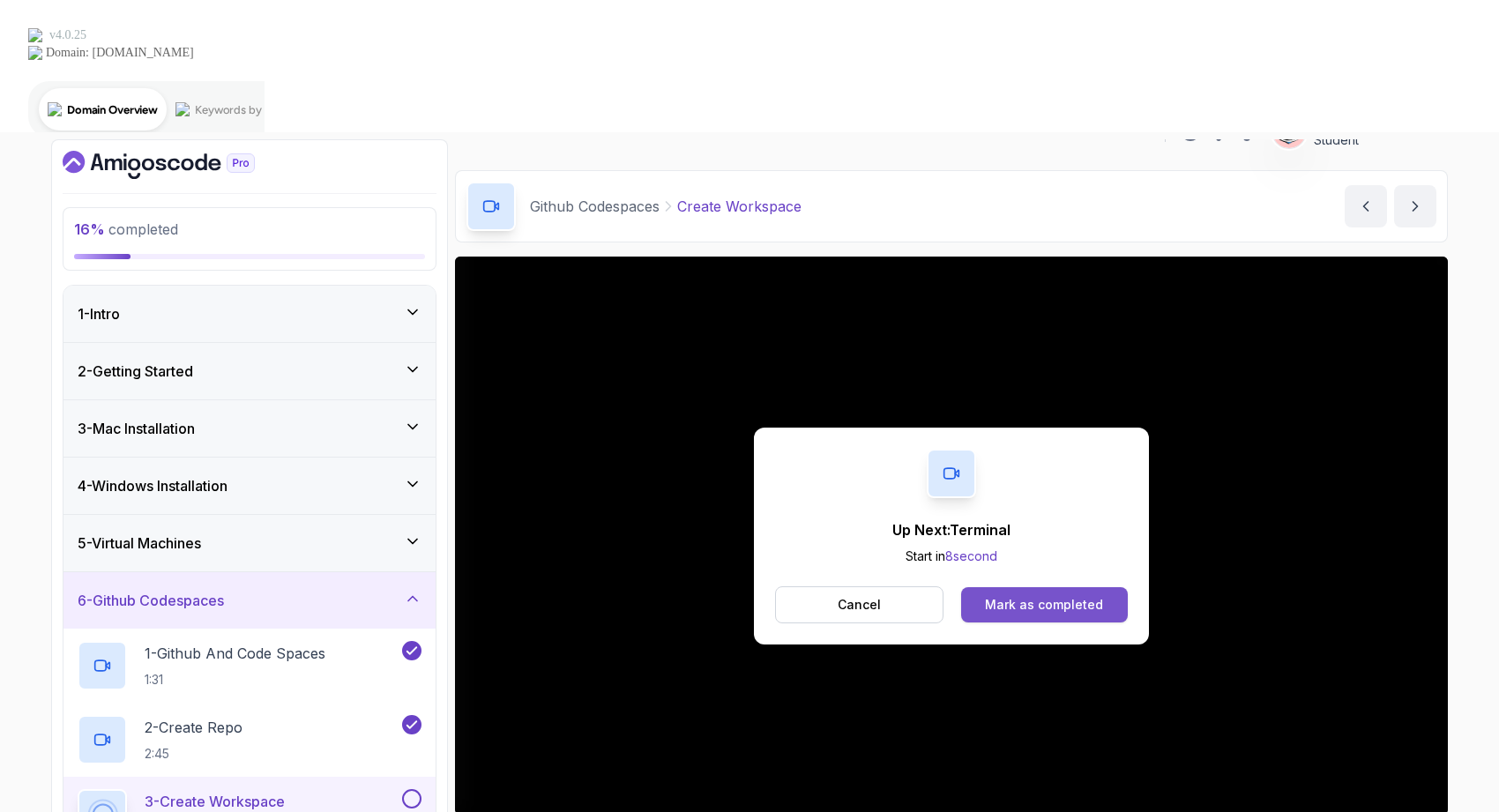
click at [1058, 596] on div "Mark as completed" at bounding box center [1044, 605] width 118 height 18
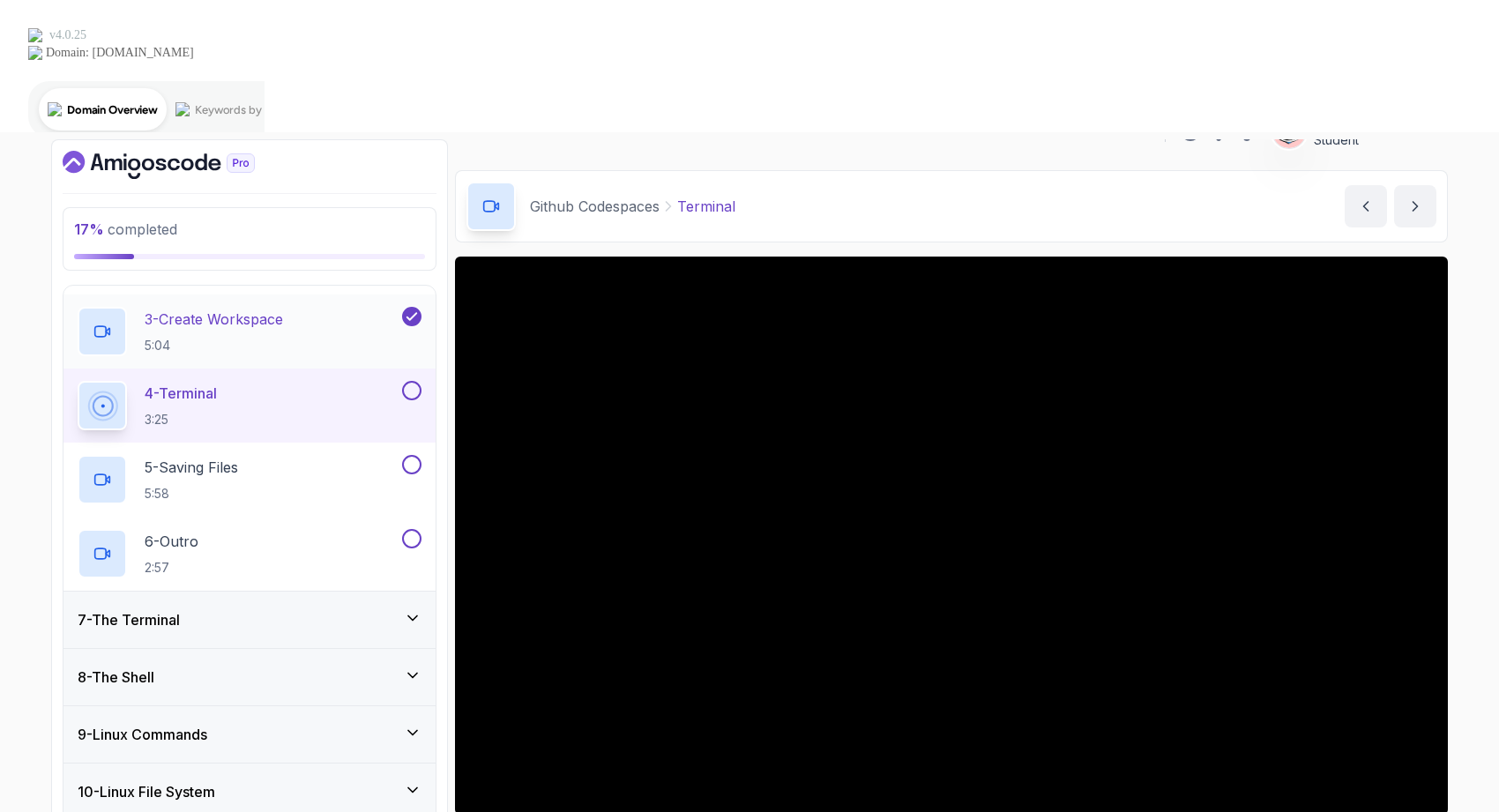
scroll to position [480, 0]
click at [297, 593] on div "7 - The Terminal" at bounding box center [250, 621] width 373 height 56
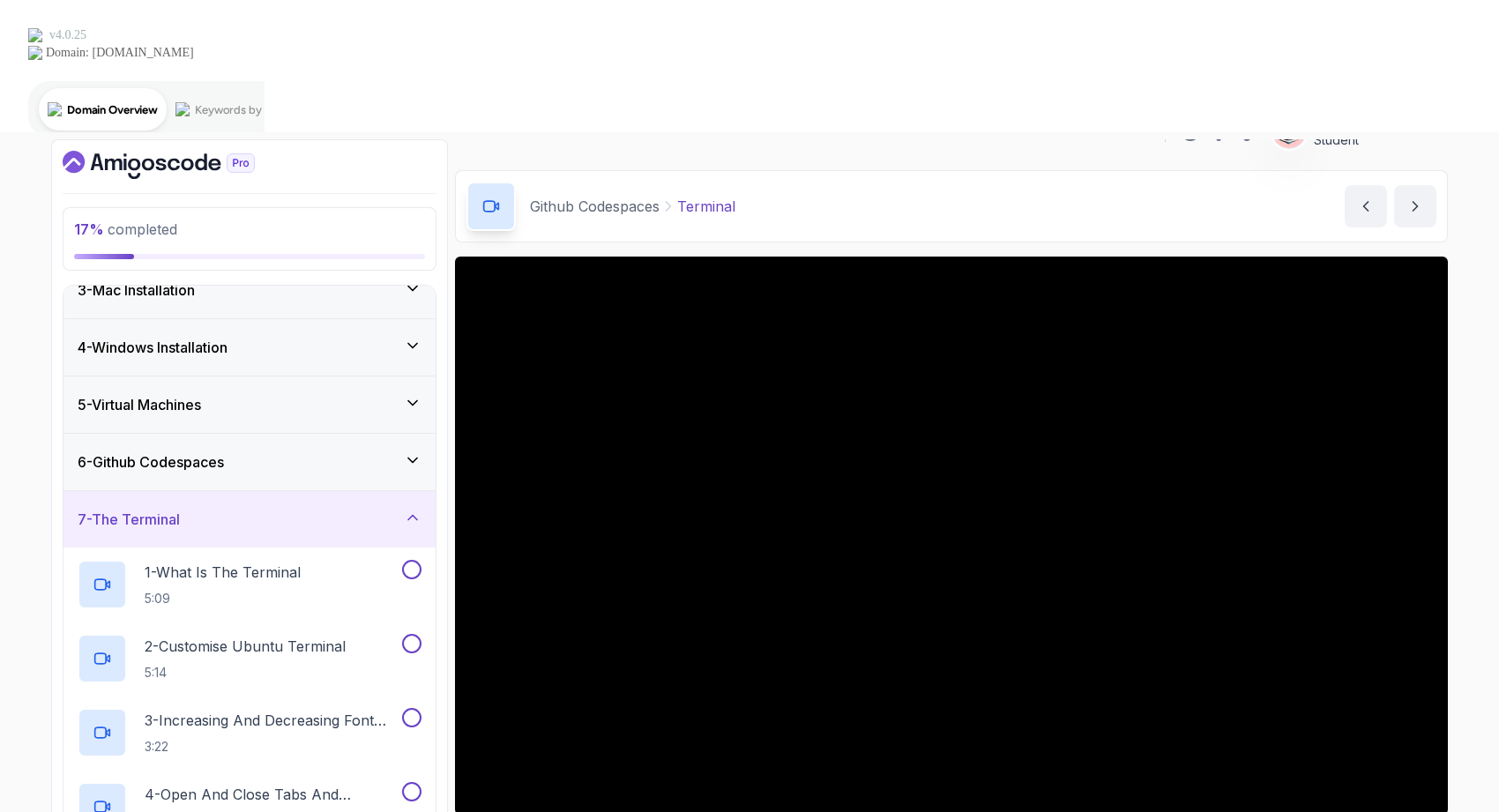
scroll to position [126, 0]
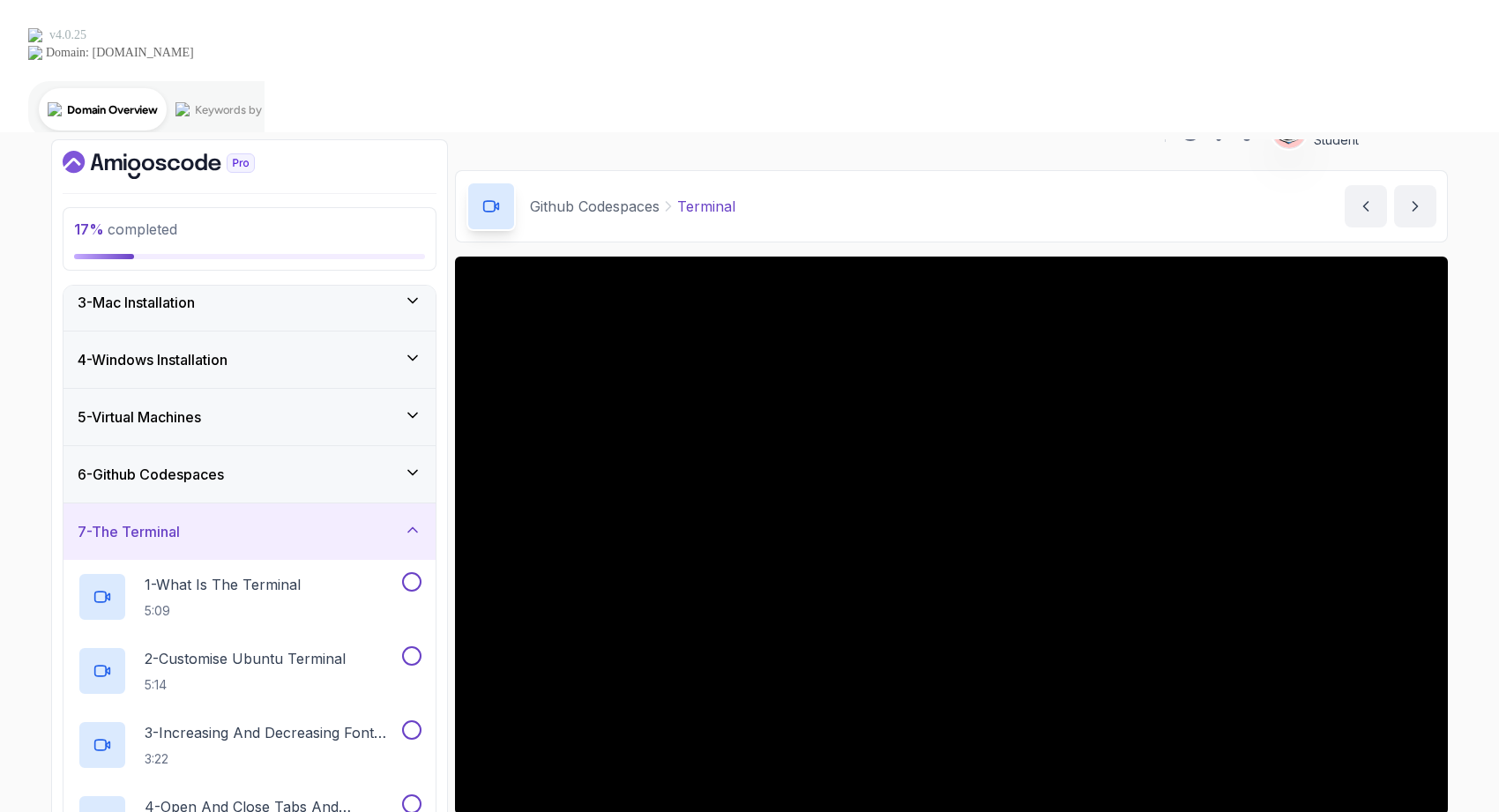
click at [284, 503] on div "7 - The Terminal" at bounding box center [250, 531] width 373 height 56
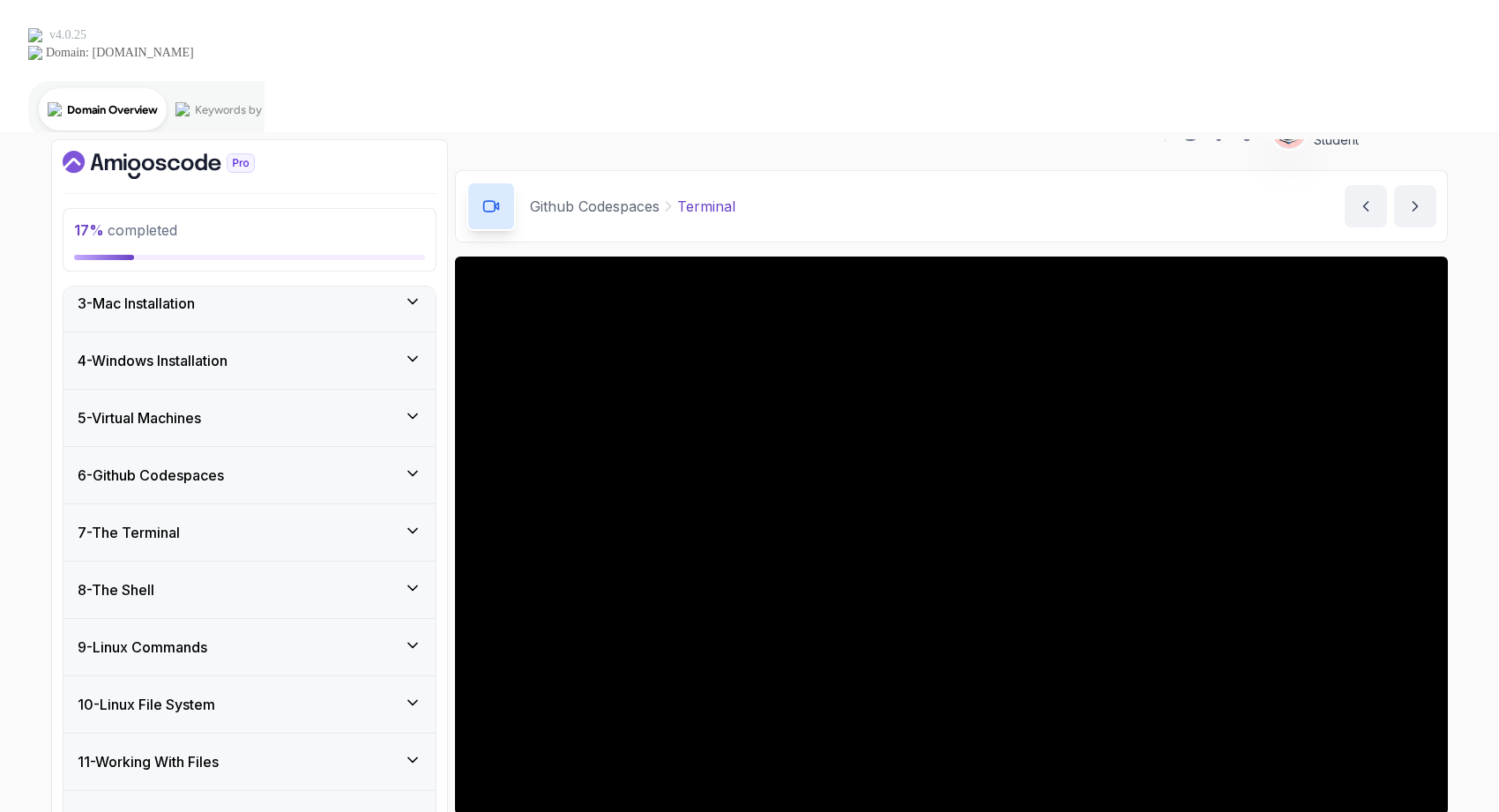
scroll to position [121, 0]
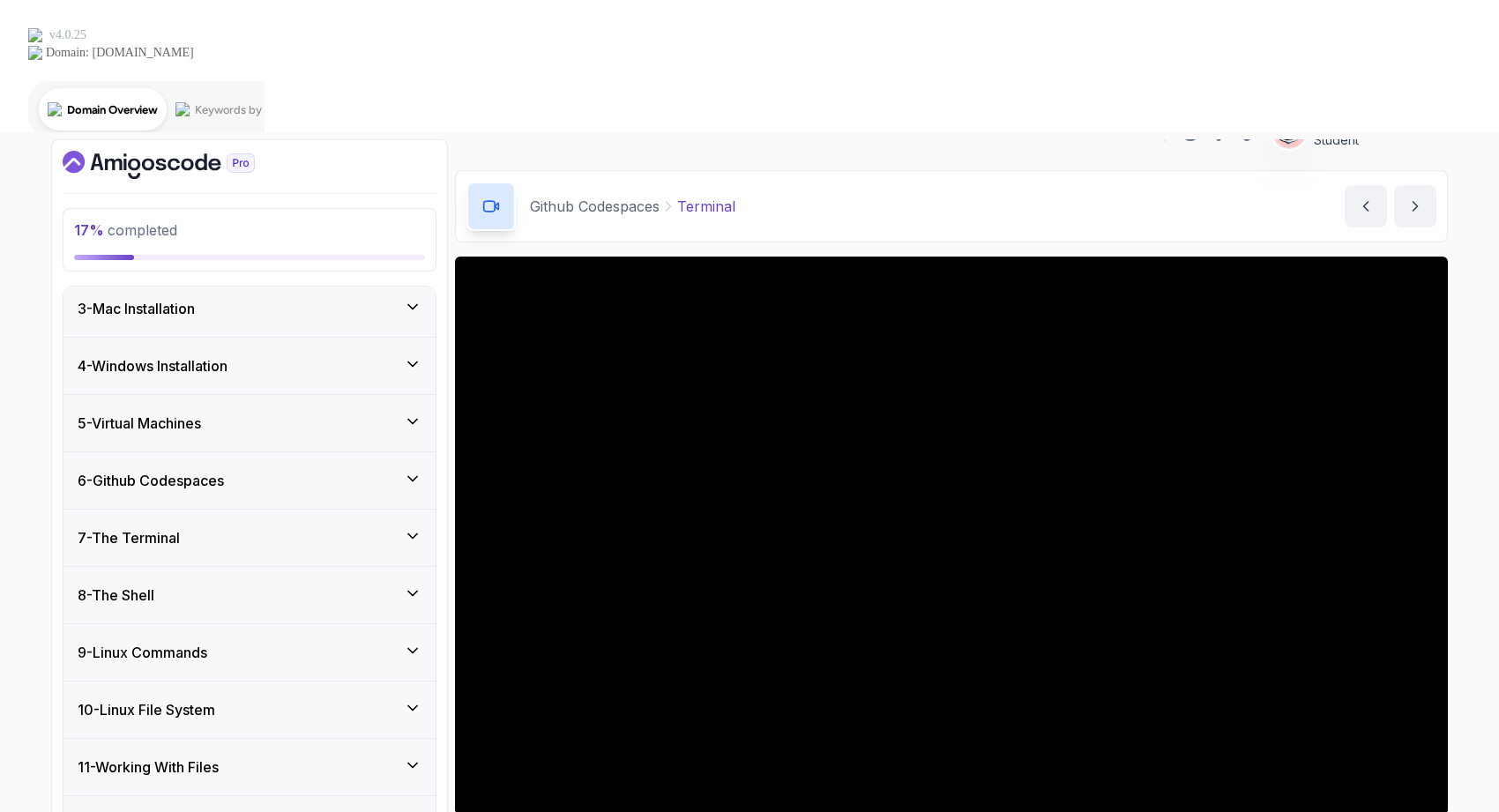
click at [260, 509] on div "7 - The Terminal" at bounding box center [250, 538] width 373 height 56
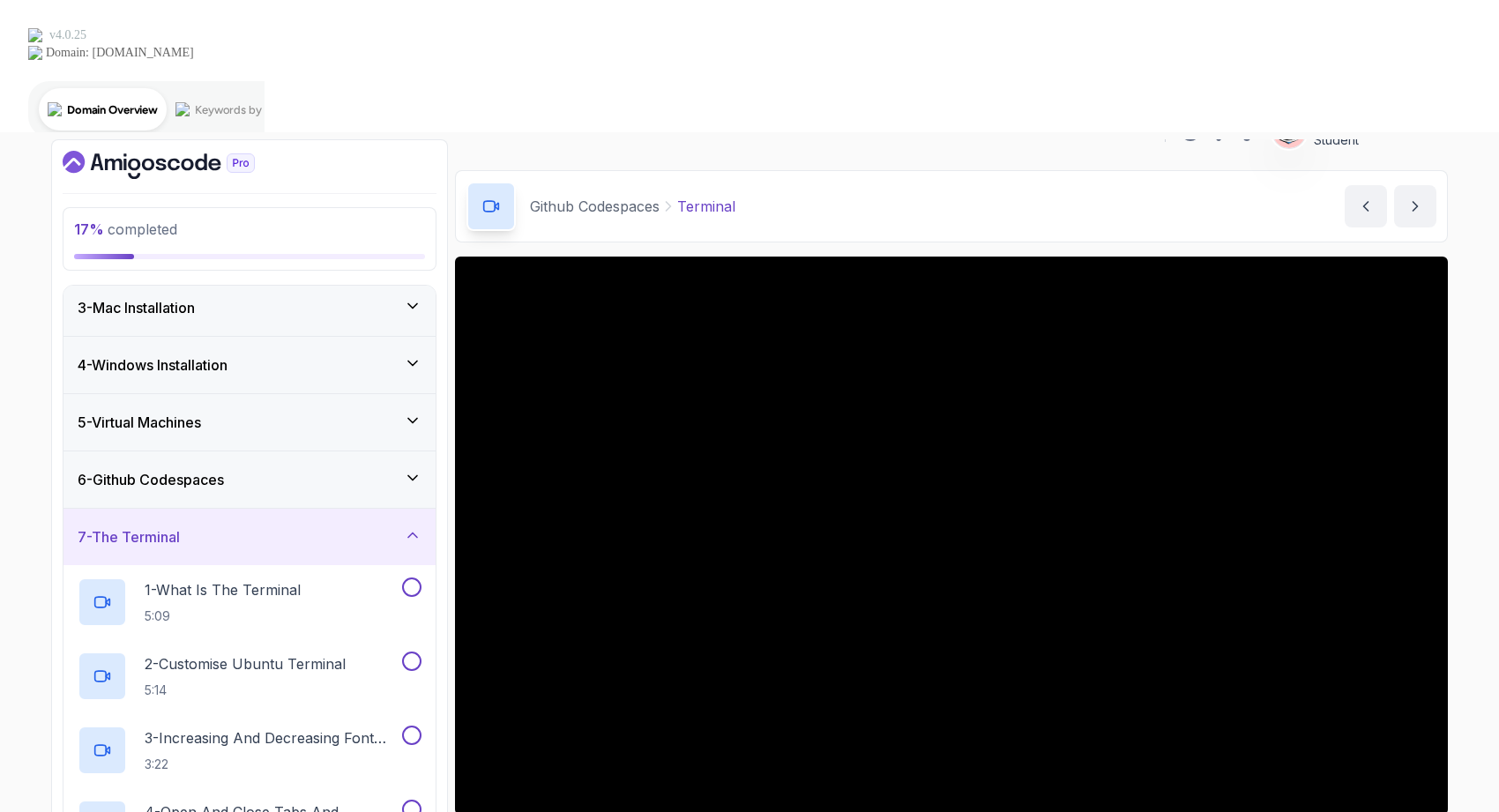
click at [254, 469] on div "6 - Github Codespaces" at bounding box center [250, 479] width 344 height 21
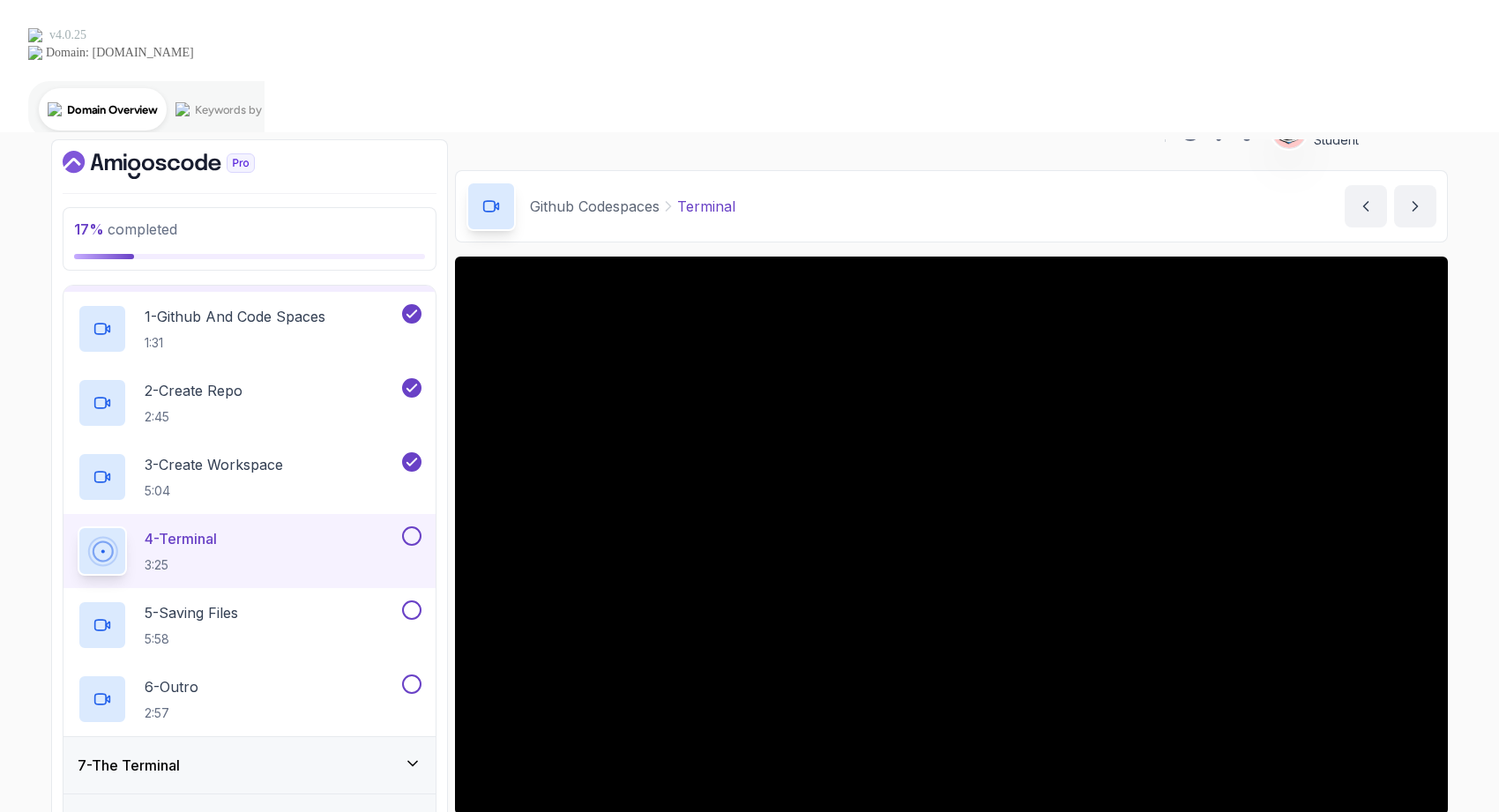
scroll to position [342, 0]
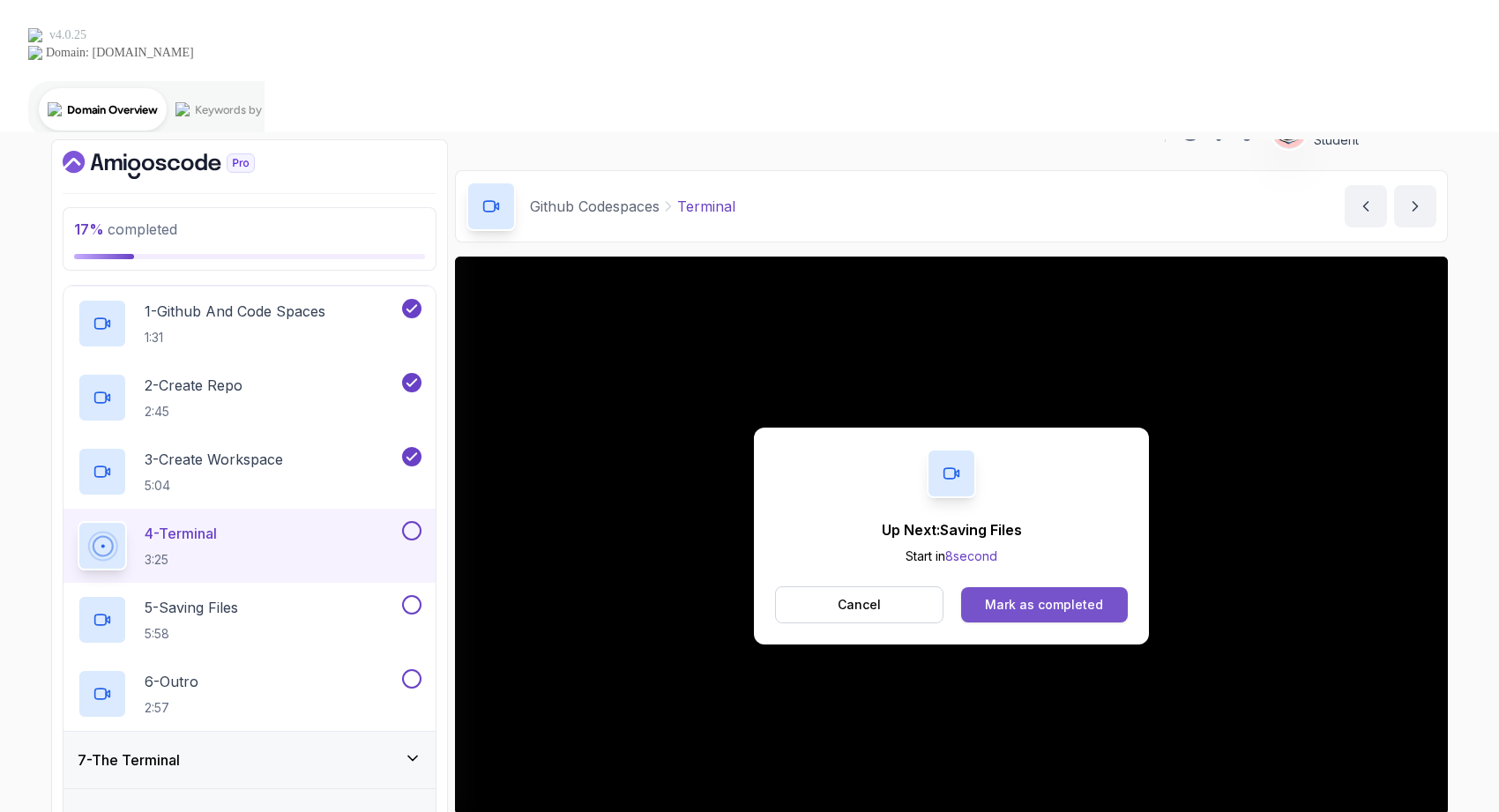
click at [1101, 587] on button "Mark as completed" at bounding box center [1044, 605] width 167 height 35
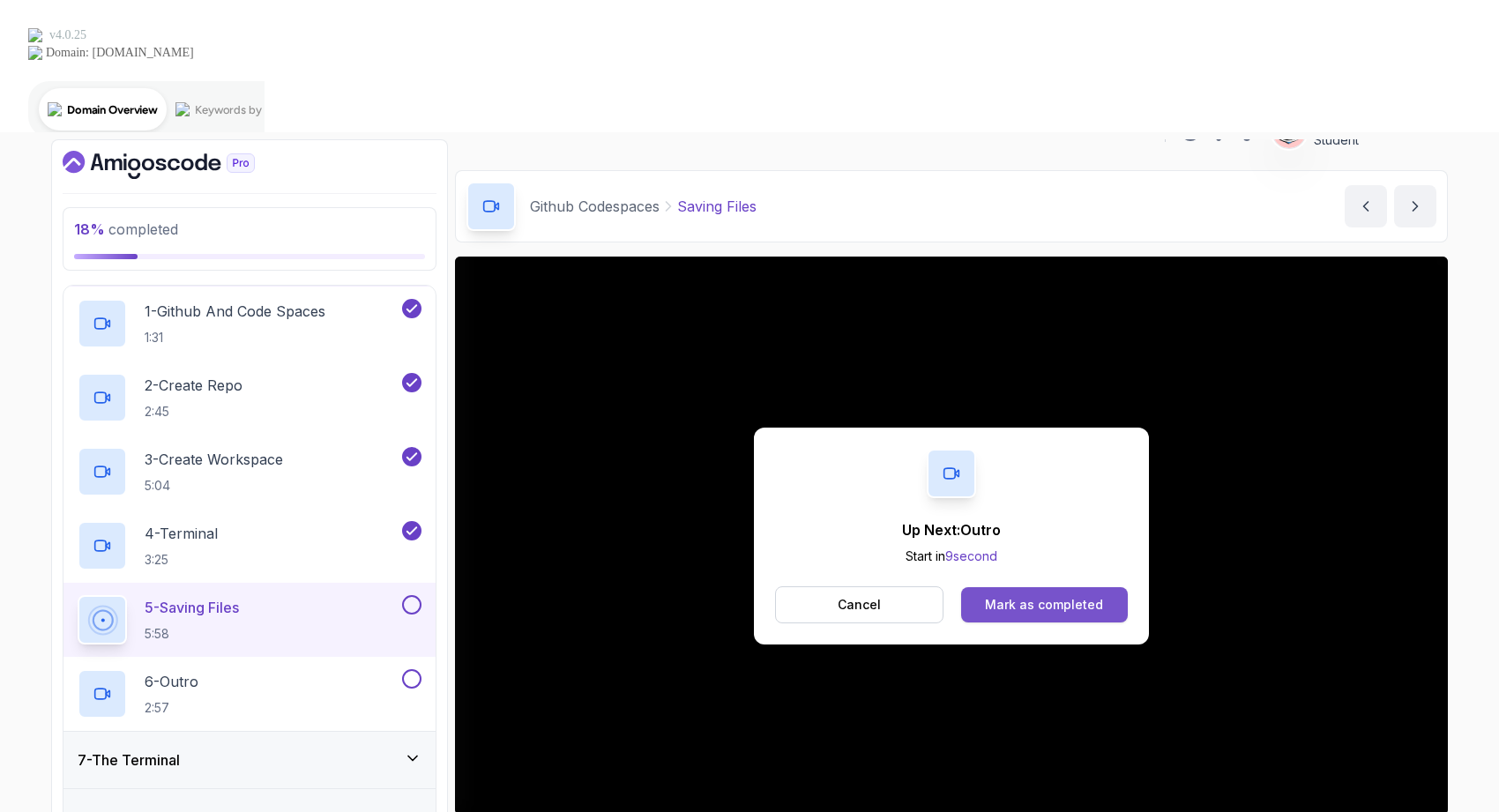
click at [1043, 596] on div "Mark as completed" at bounding box center [1044, 605] width 118 height 18
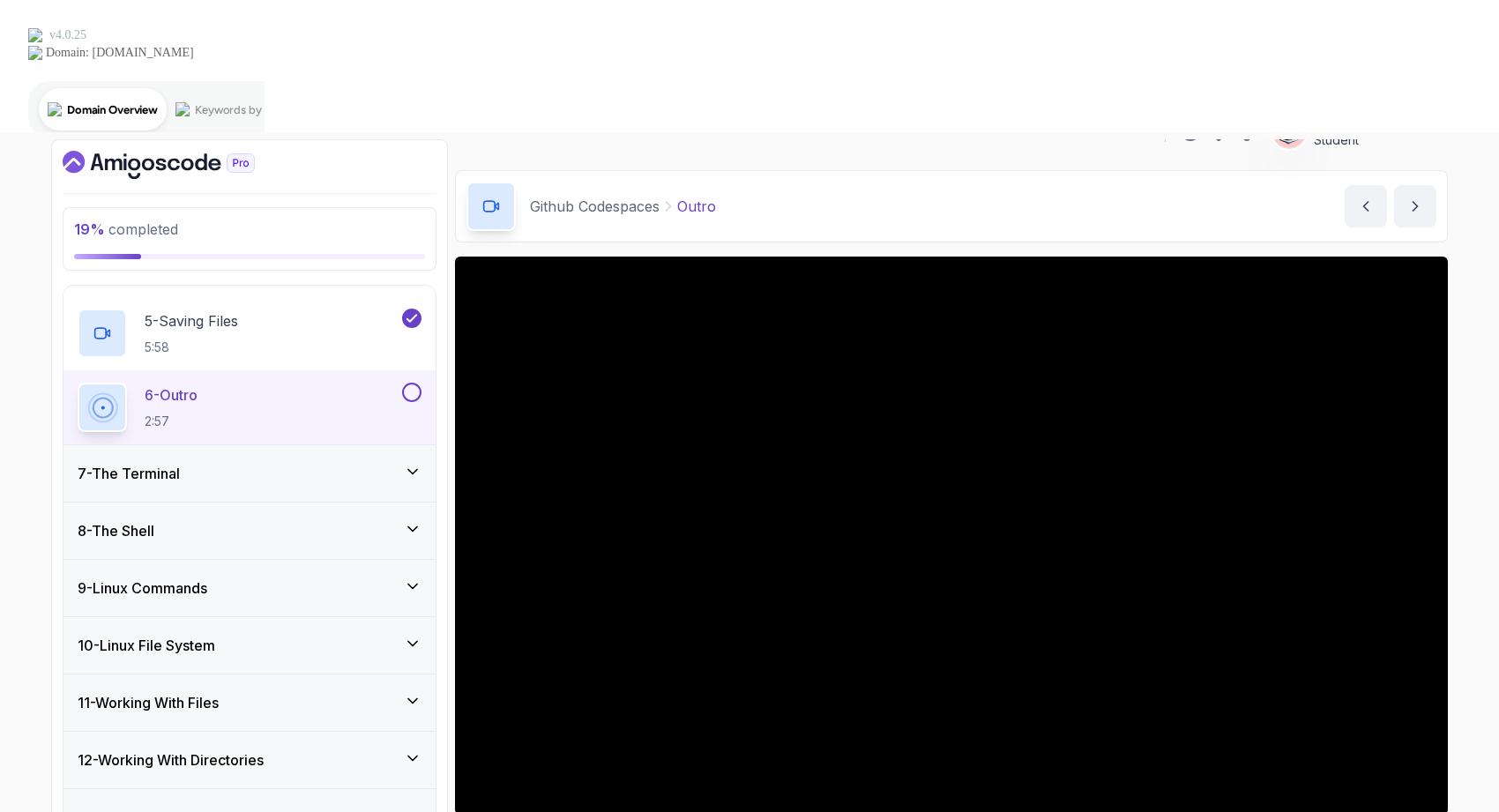
scroll to position [632, 0]
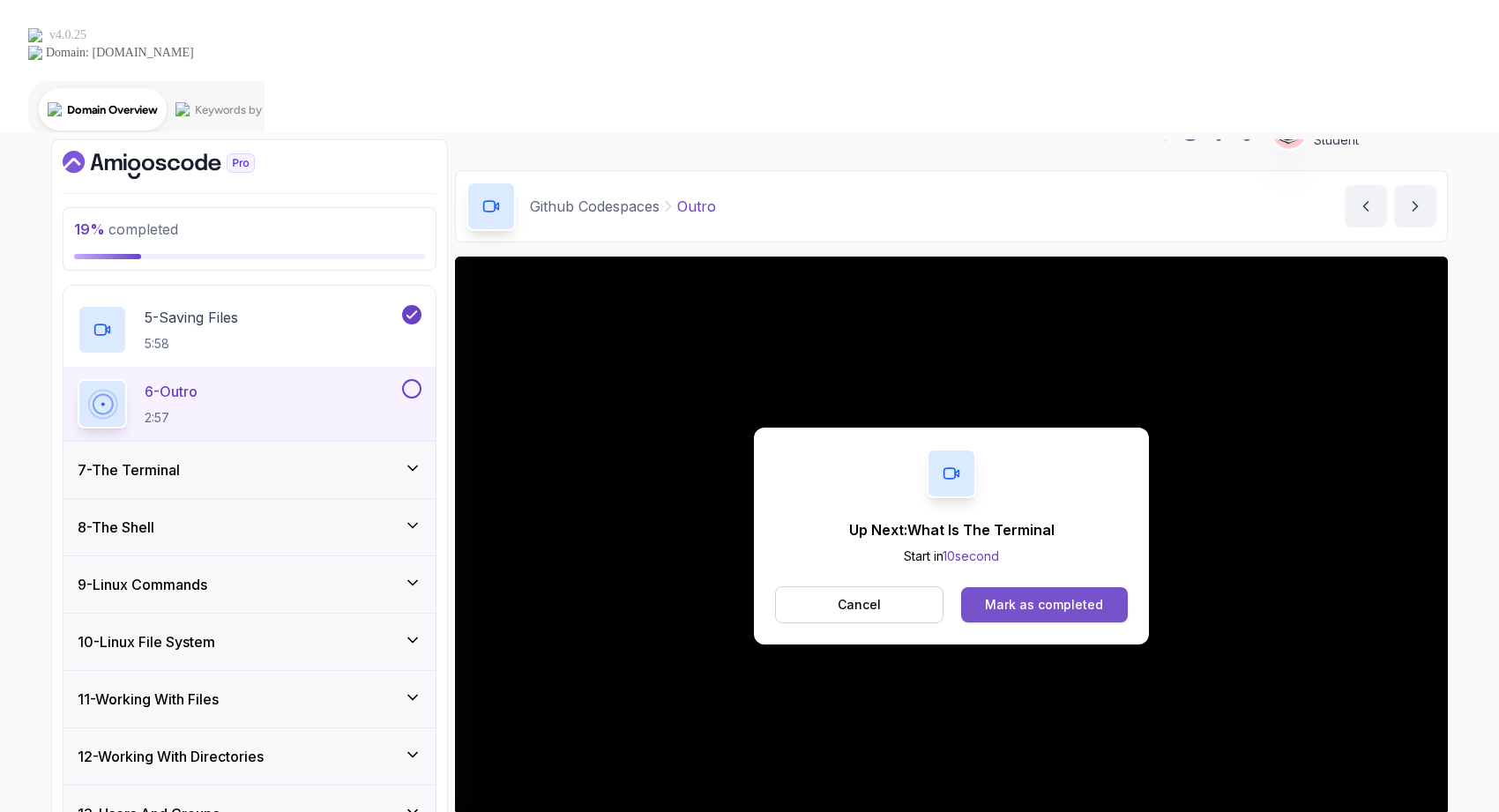
click at [1063, 596] on div "Mark as completed" at bounding box center [1044, 605] width 118 height 18
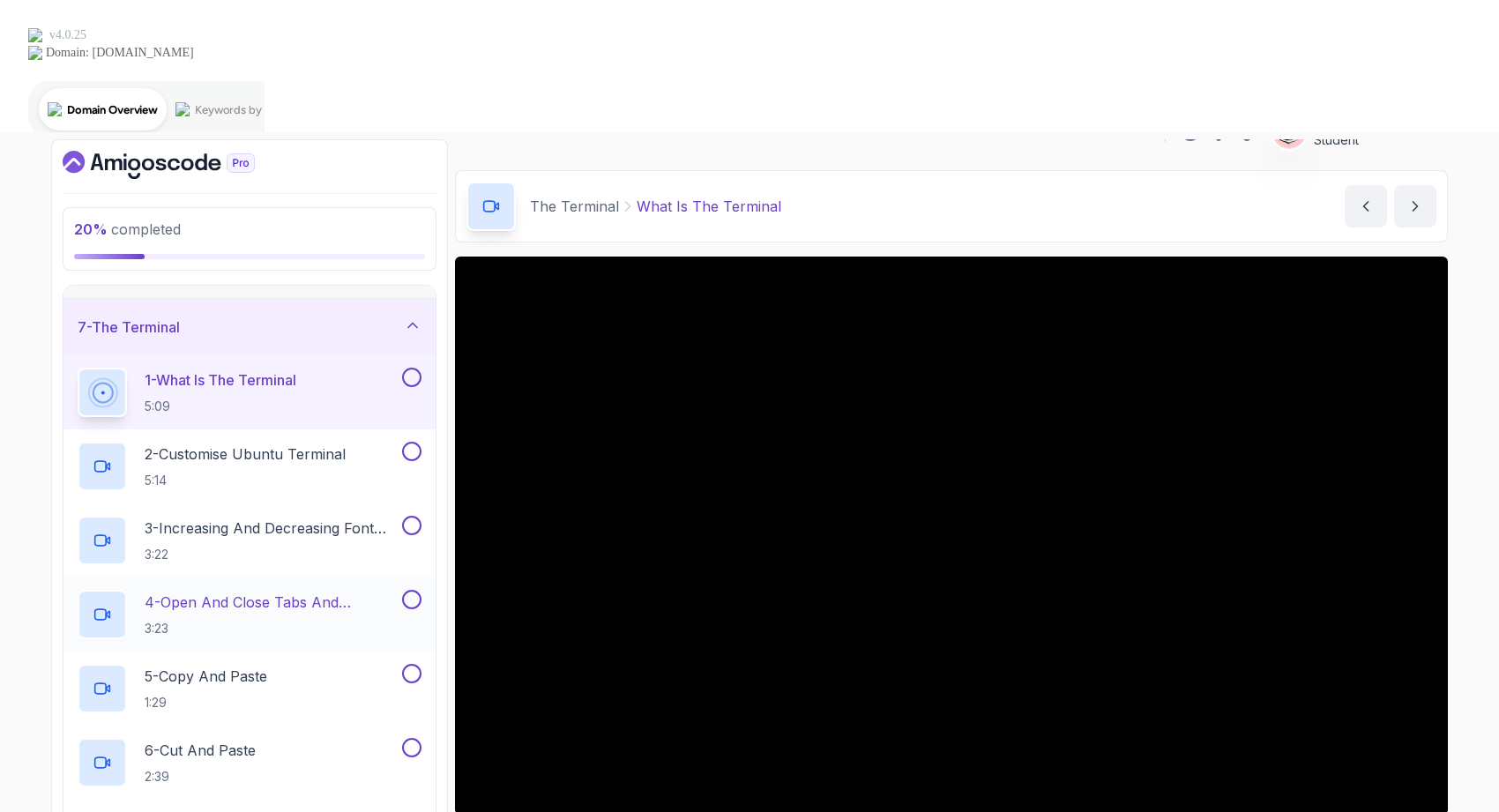
scroll to position [333, 0]
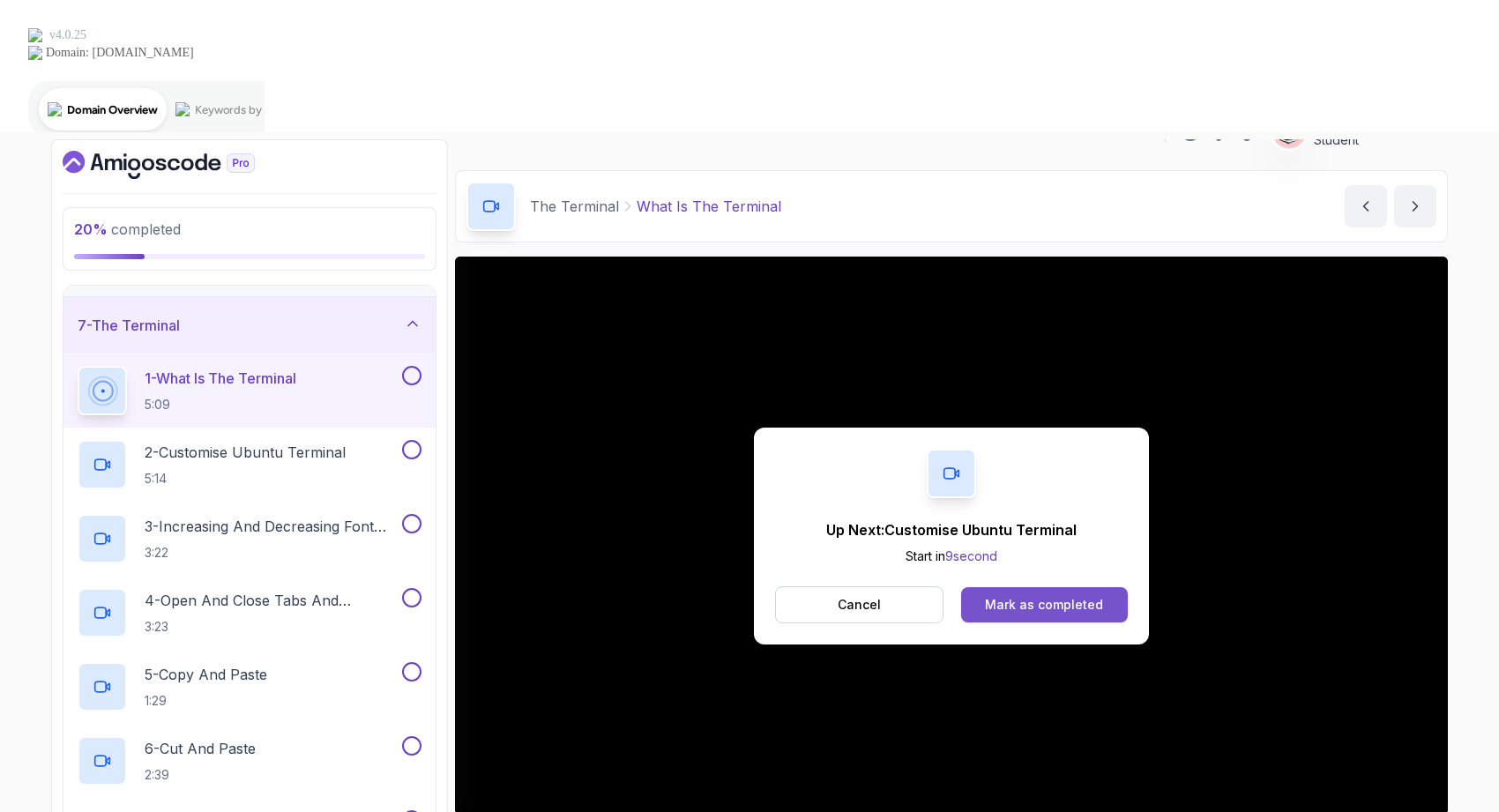
click at [1084, 596] on div "Mark as completed" at bounding box center [1044, 605] width 118 height 18
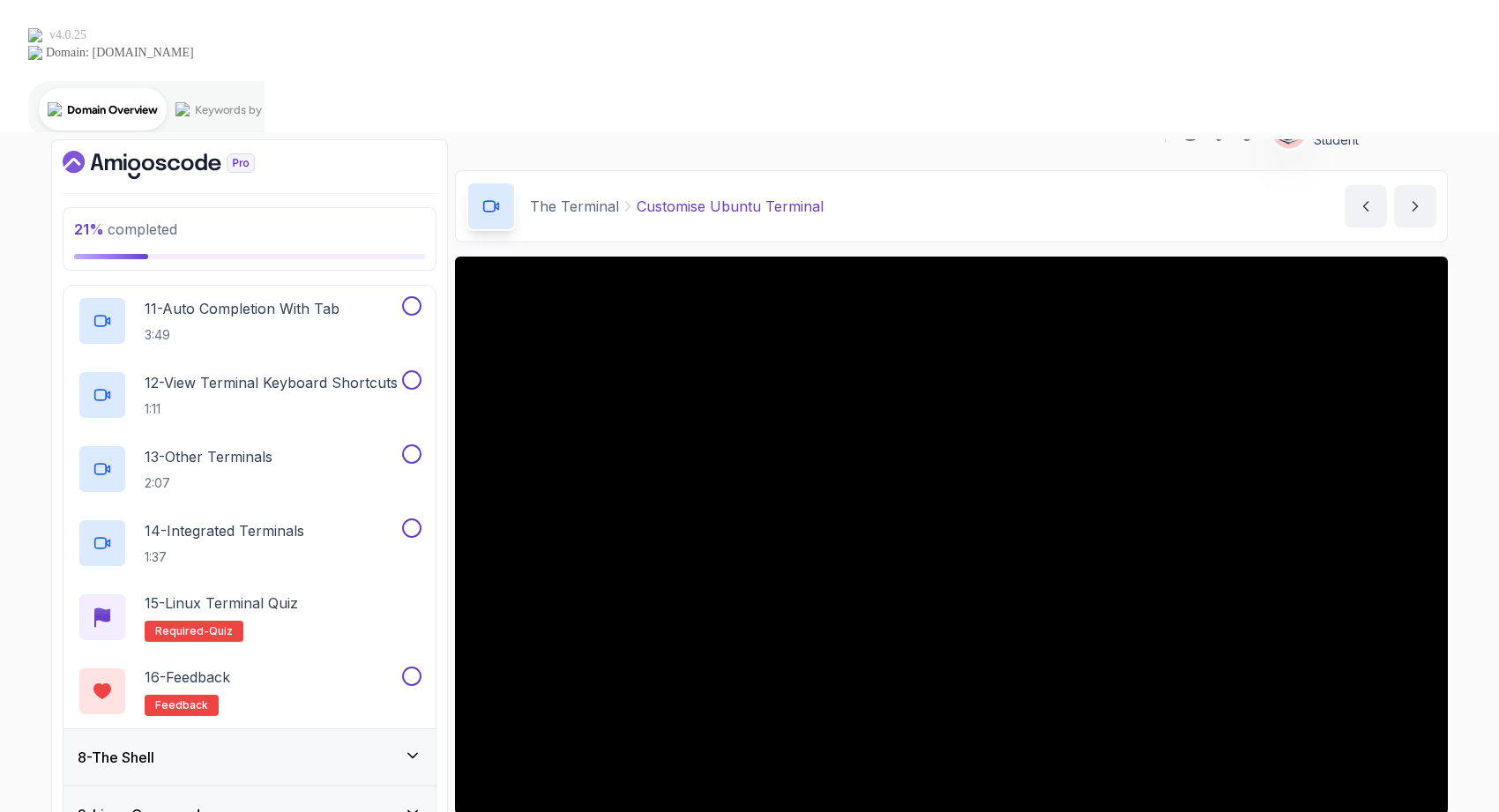
scroll to position [1157, 0]
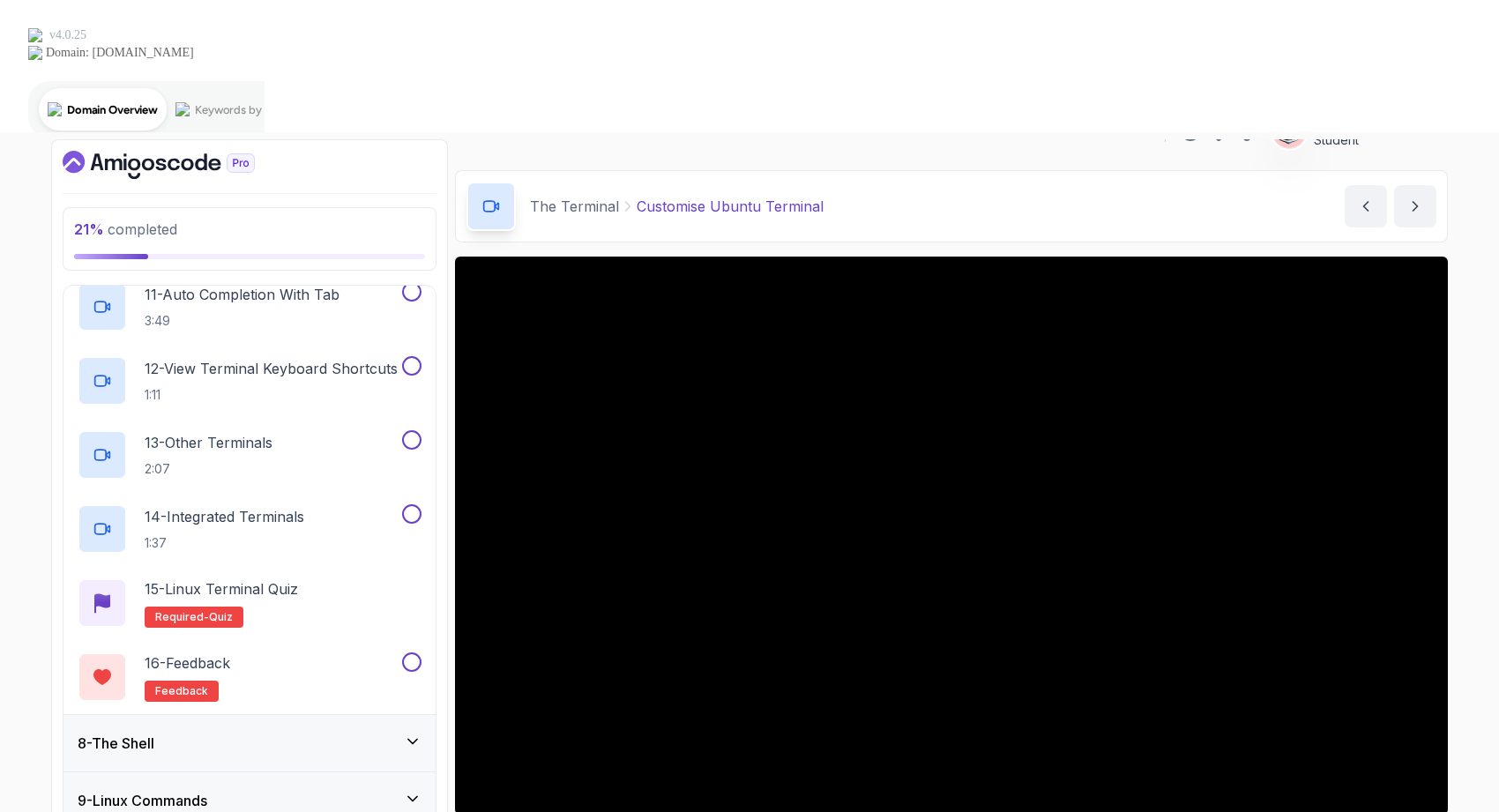
click at [285, 715] on div "8 - The Shell" at bounding box center [250, 743] width 373 height 56
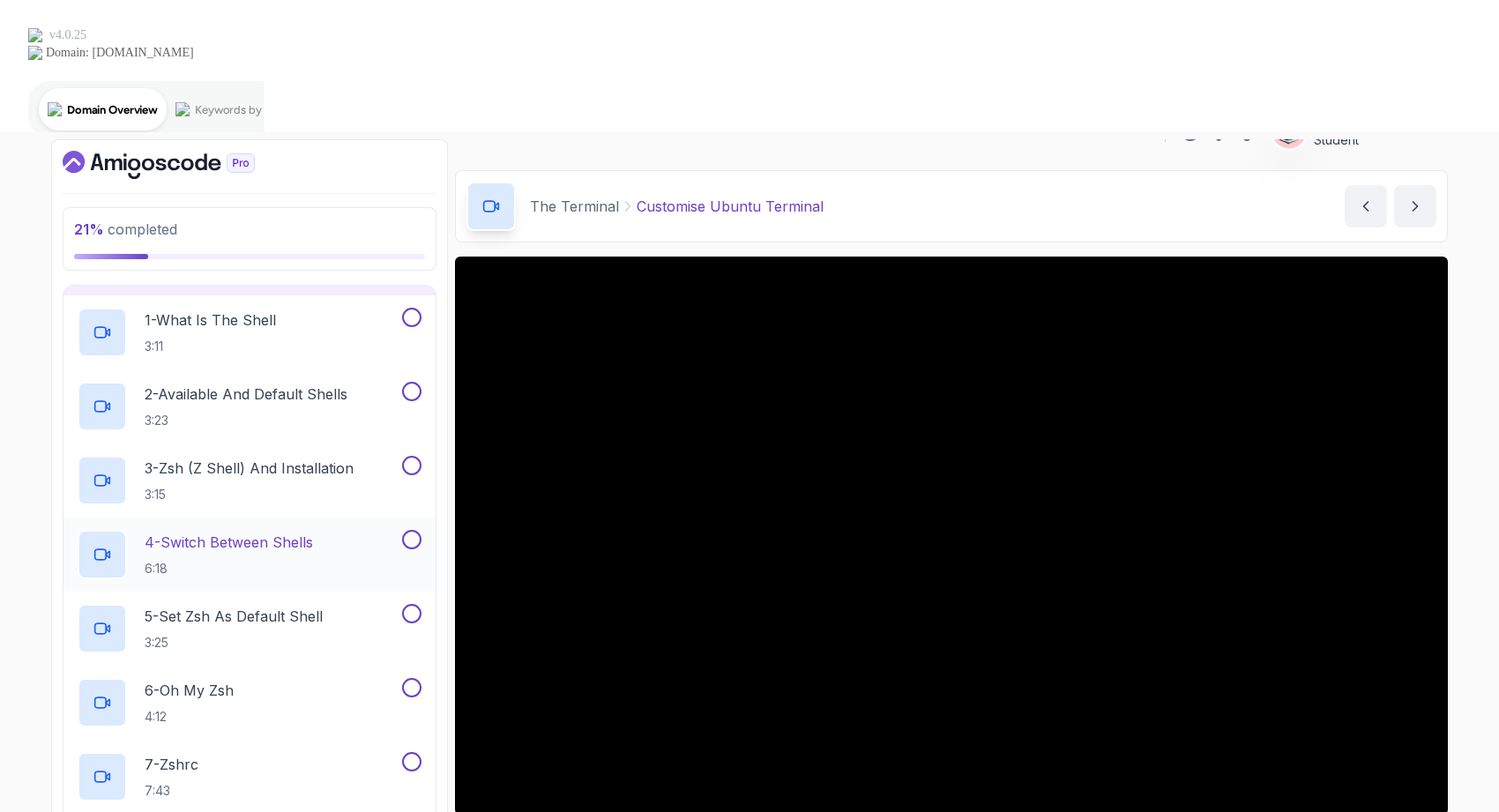
scroll to position [456, 0]
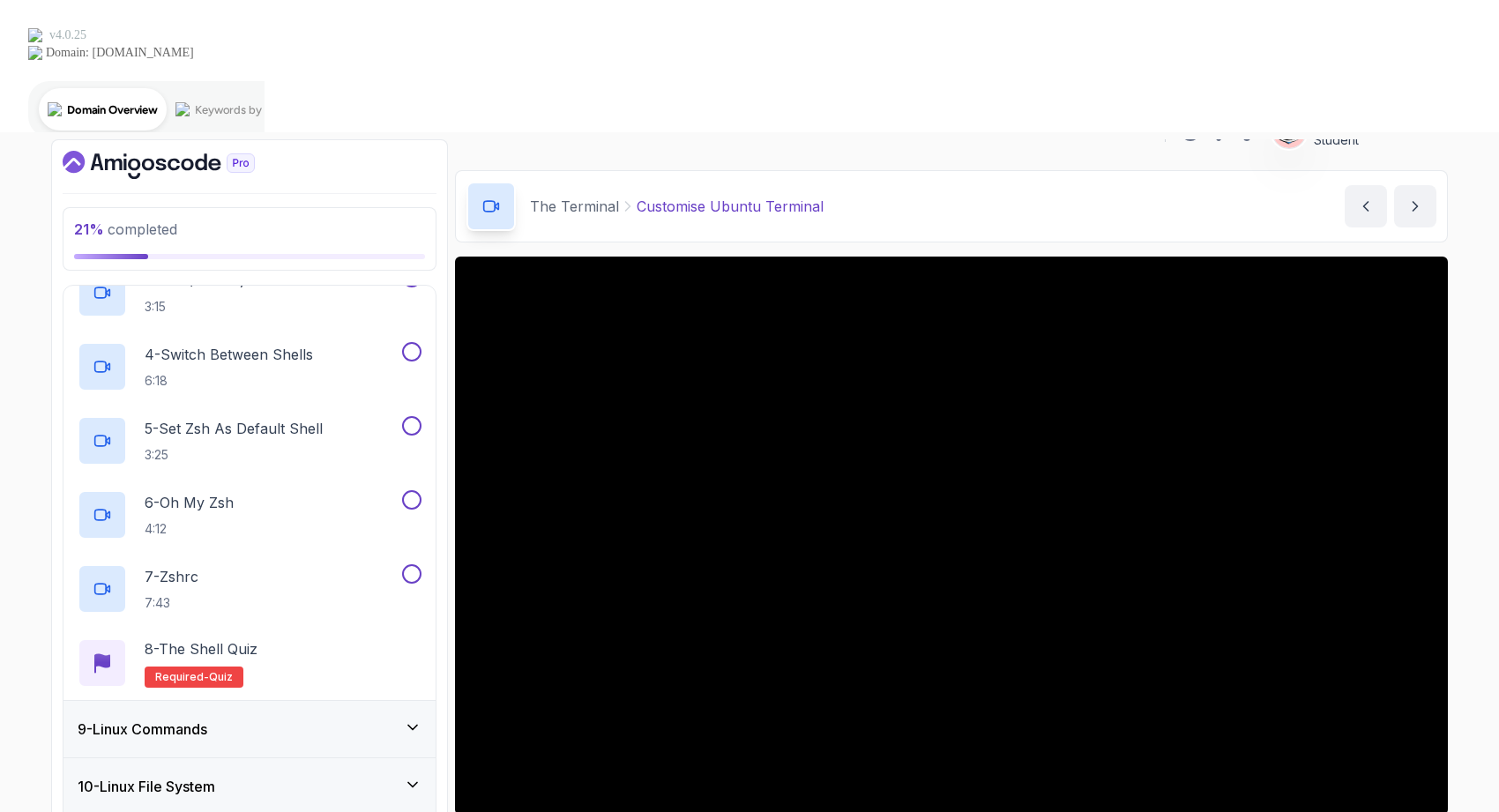
click at [286, 718] on div "9 - Linux Commands" at bounding box center [250, 729] width 344 height 21
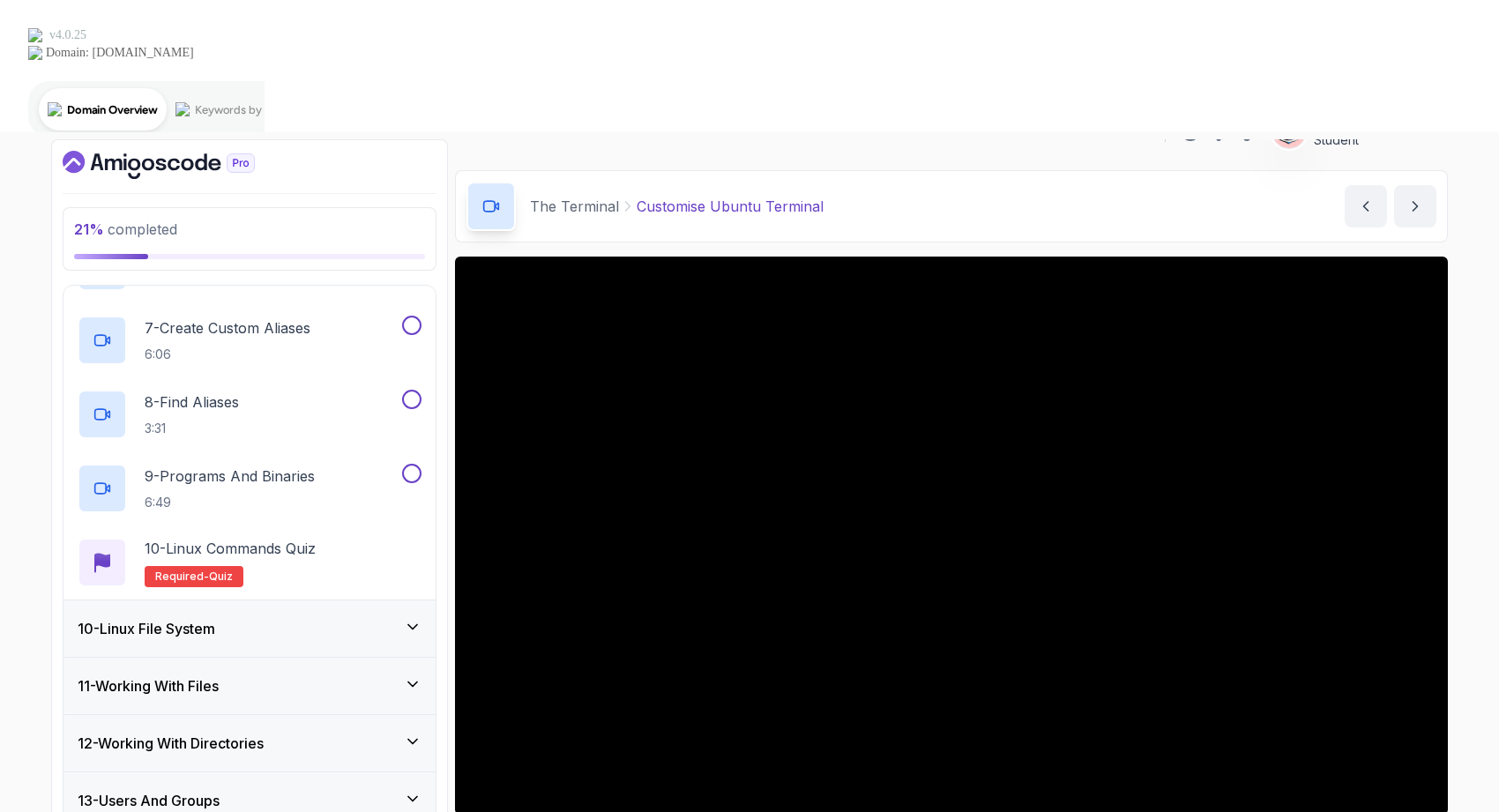
scroll to position [960, 0]
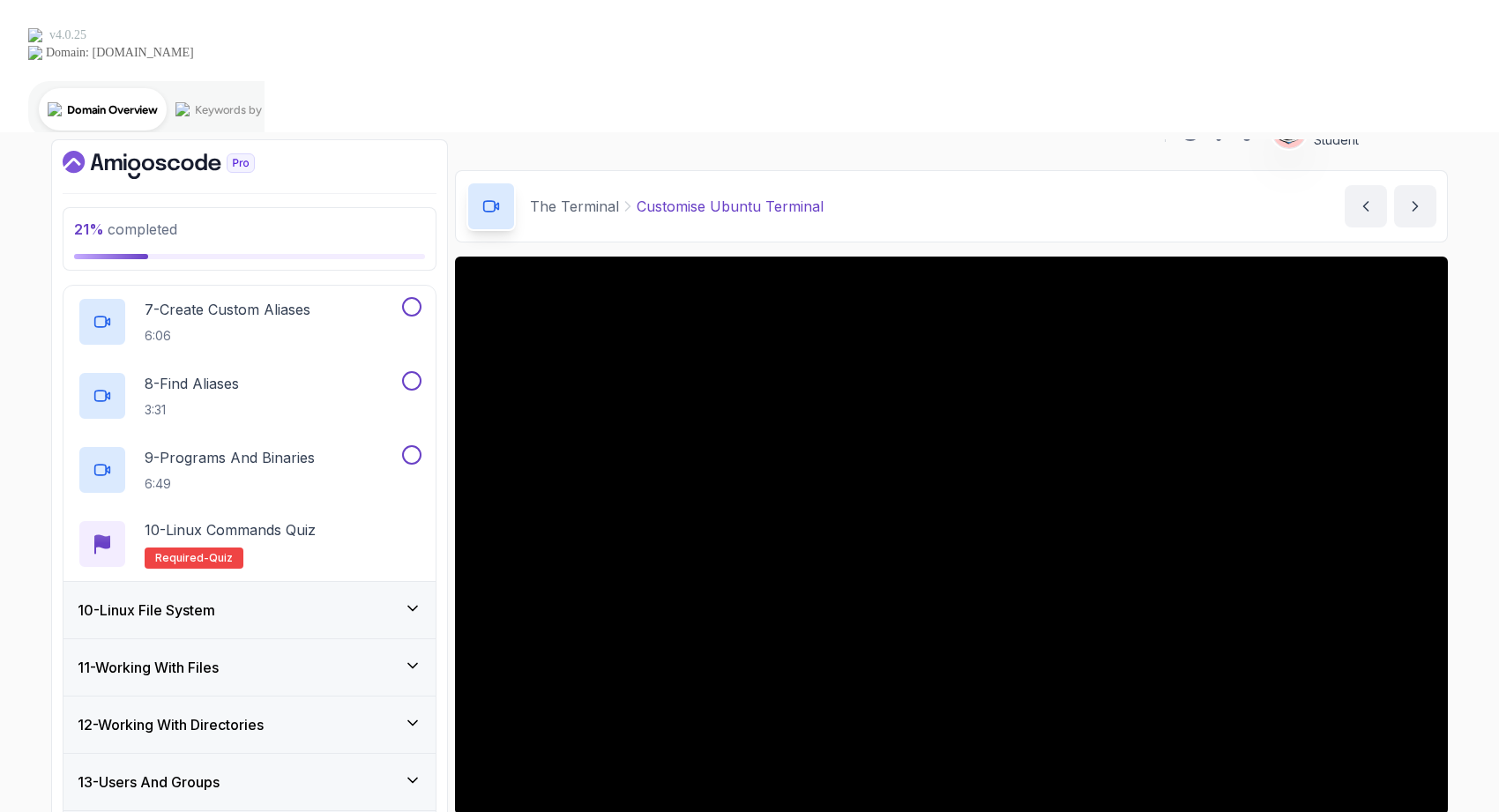
click at [260, 582] on div "10 - Linux File System" at bounding box center [250, 610] width 373 height 56
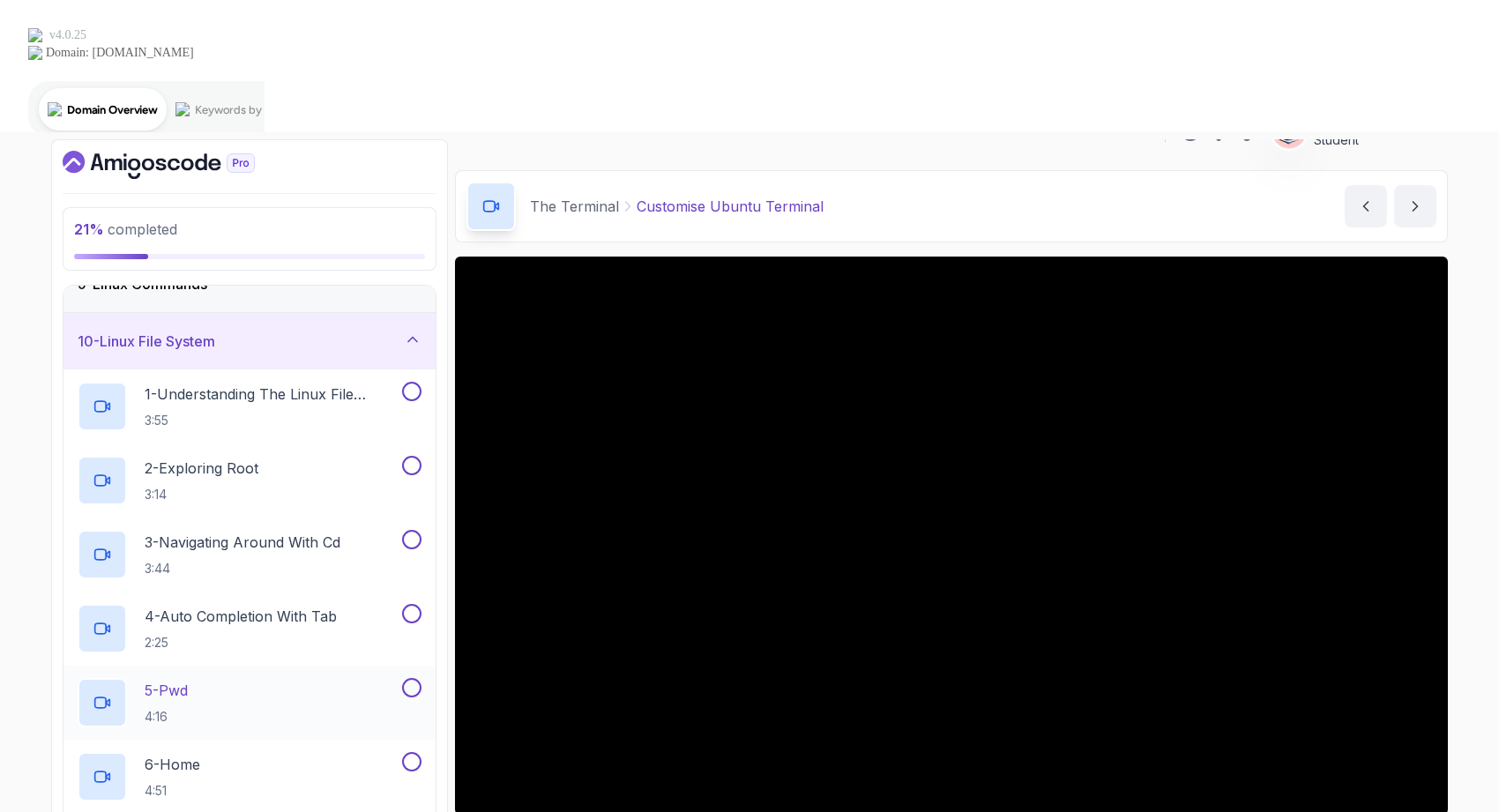
scroll to position [264, 0]
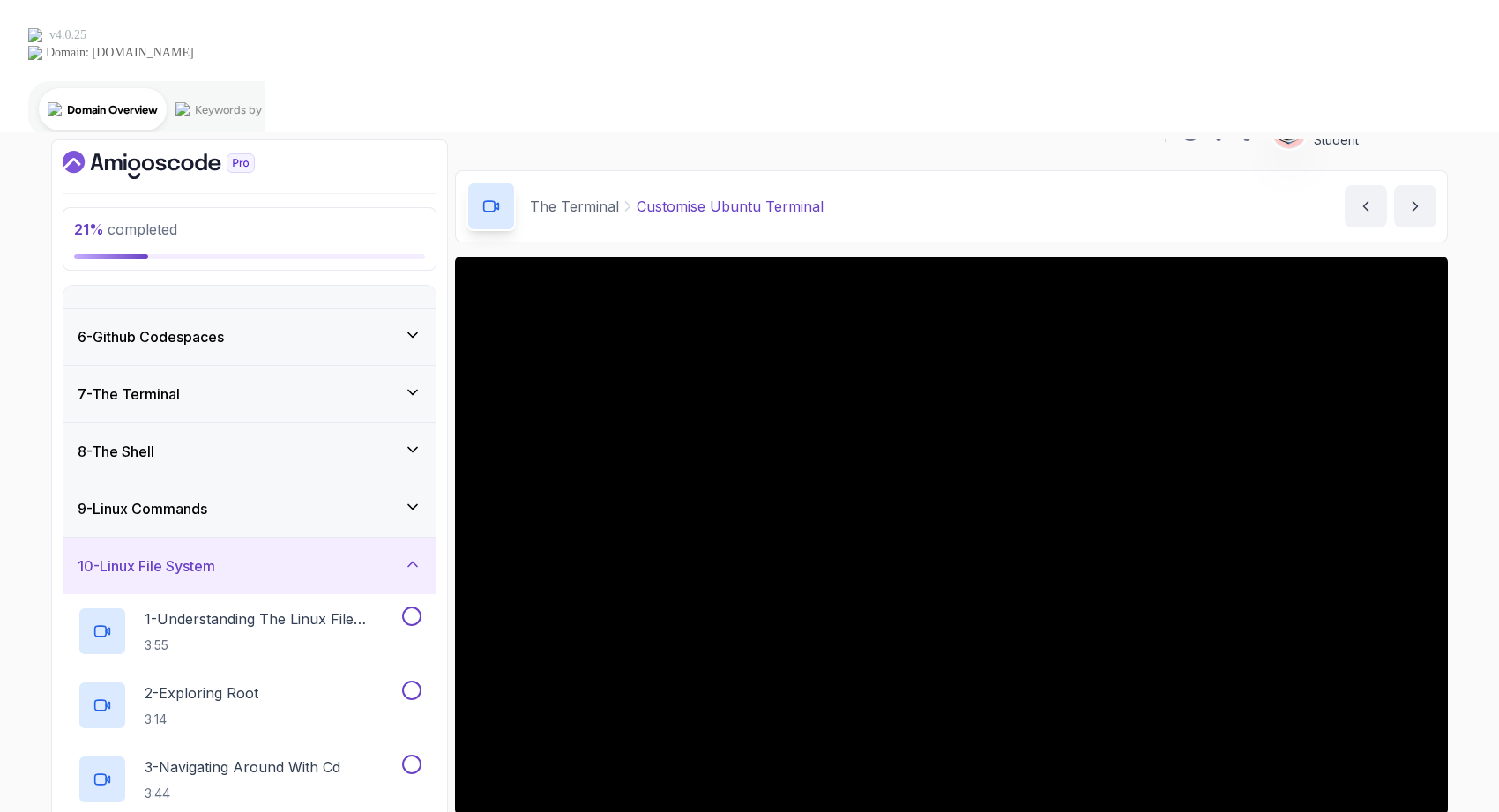
click at [235, 555] on div "10 - Linux File System" at bounding box center [250, 566] width 344 height 21
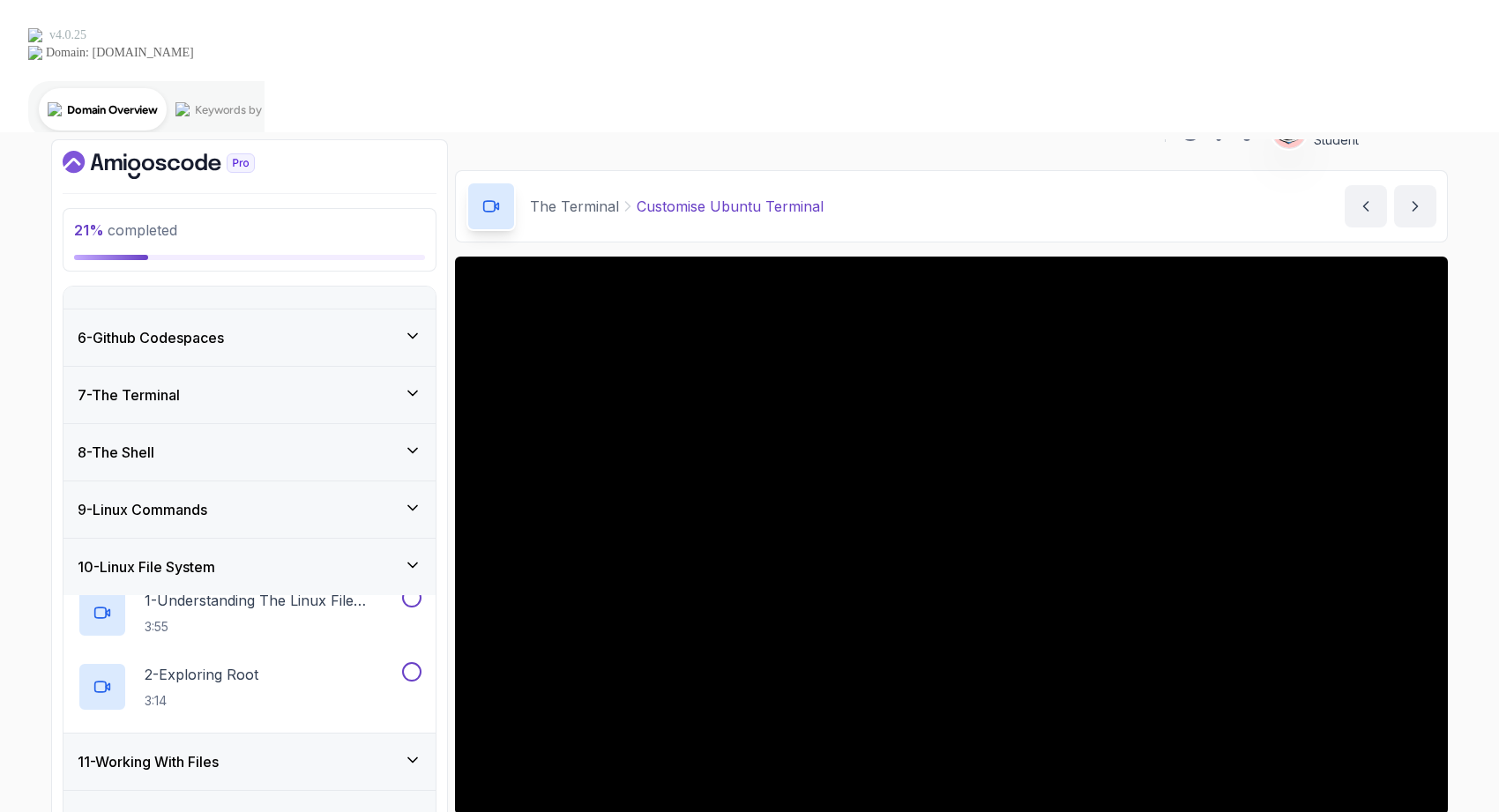
scroll to position [220, 0]
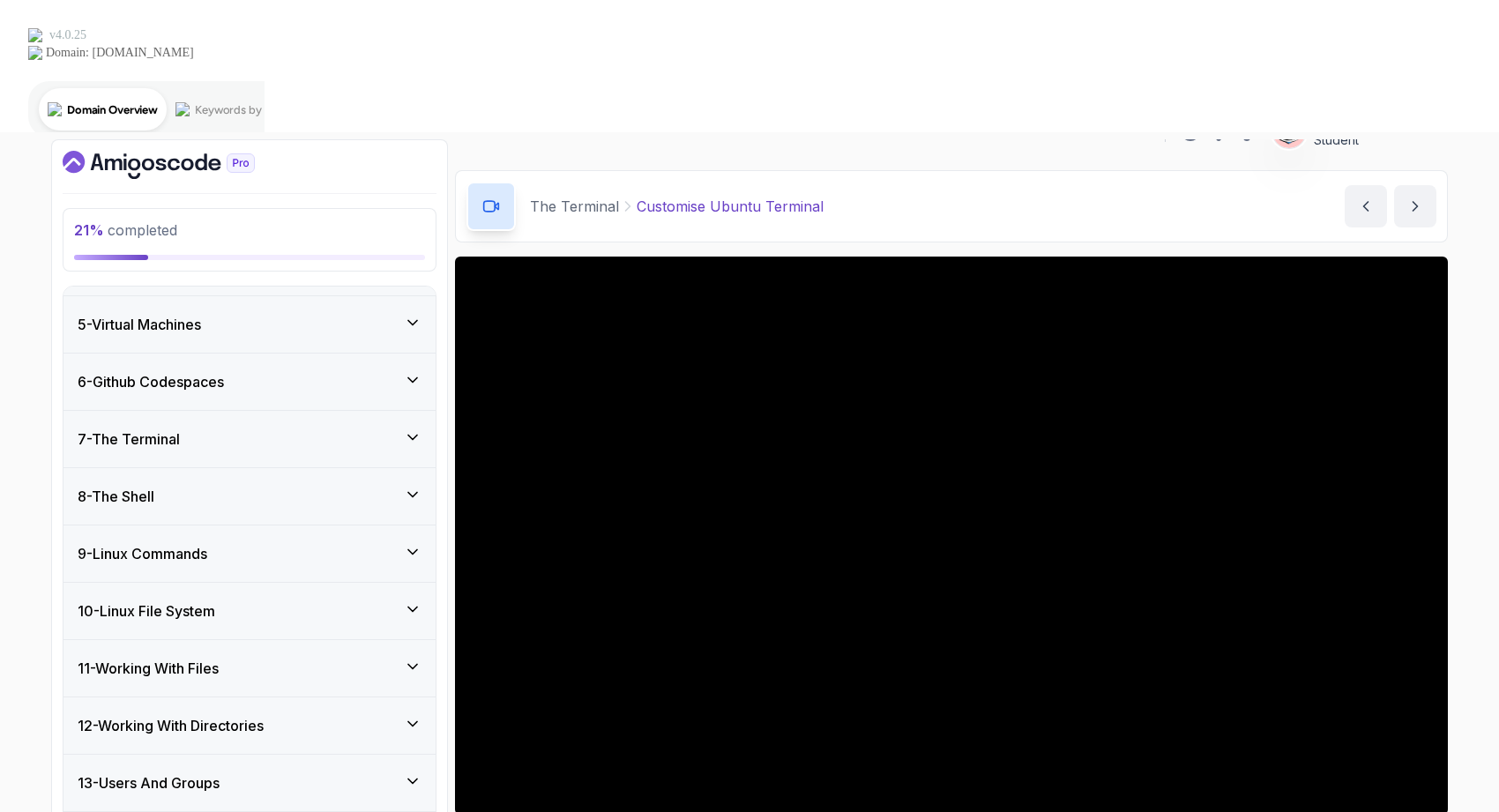
click at [228, 411] on div "7 - The Terminal" at bounding box center [250, 440] width 373 height 56
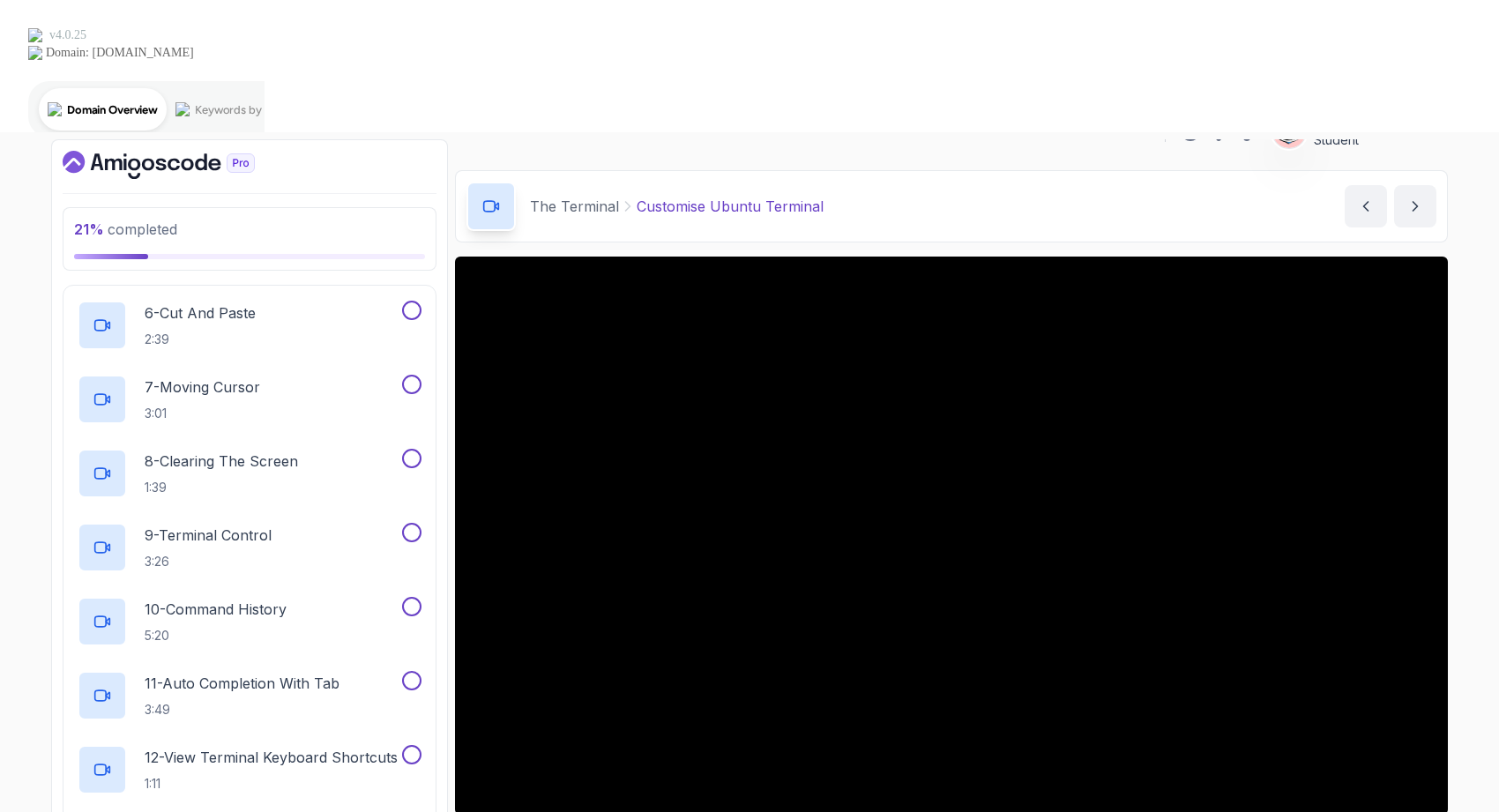
scroll to position [767, 0]
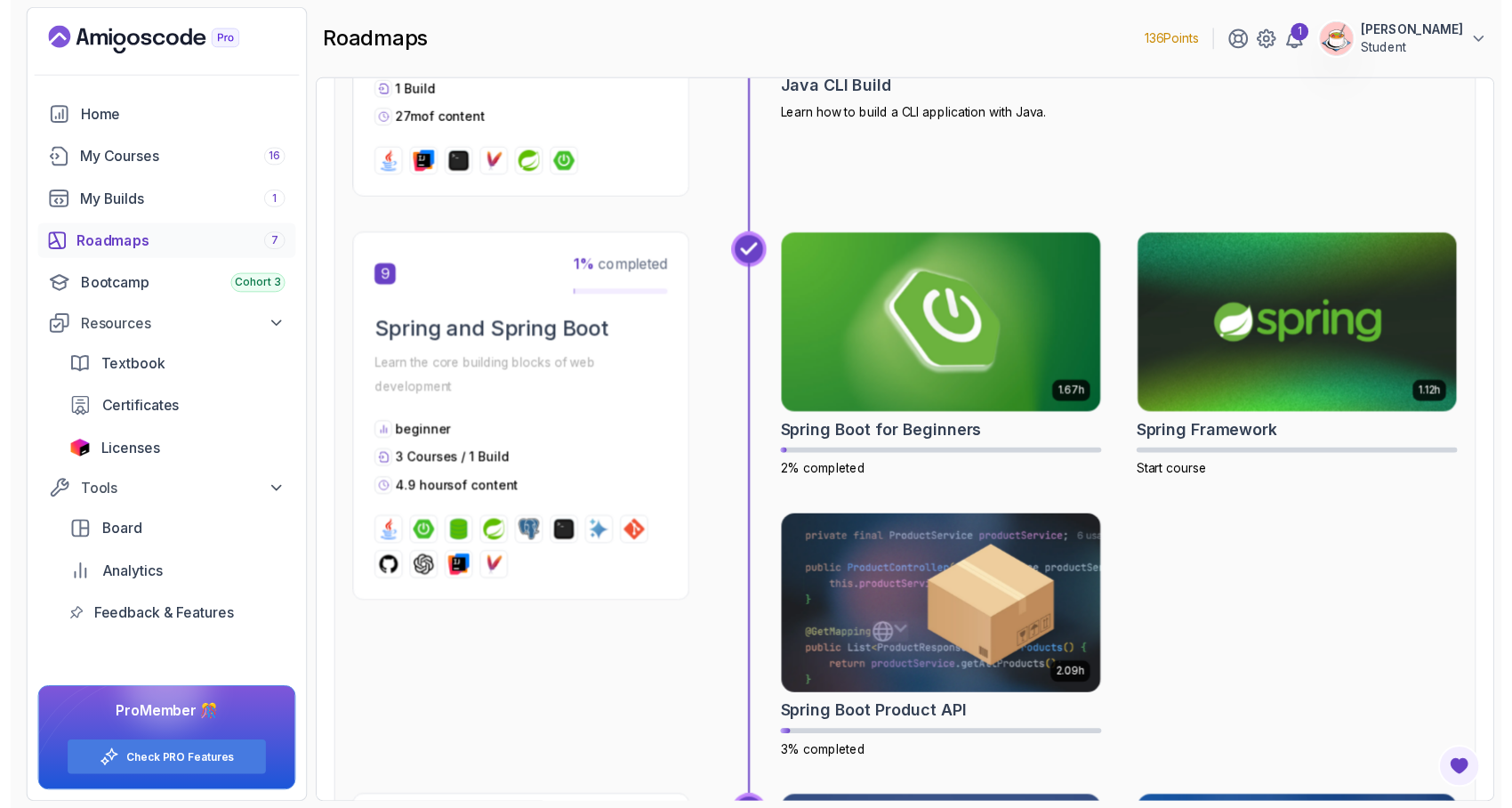
scroll to position [3239, 0]
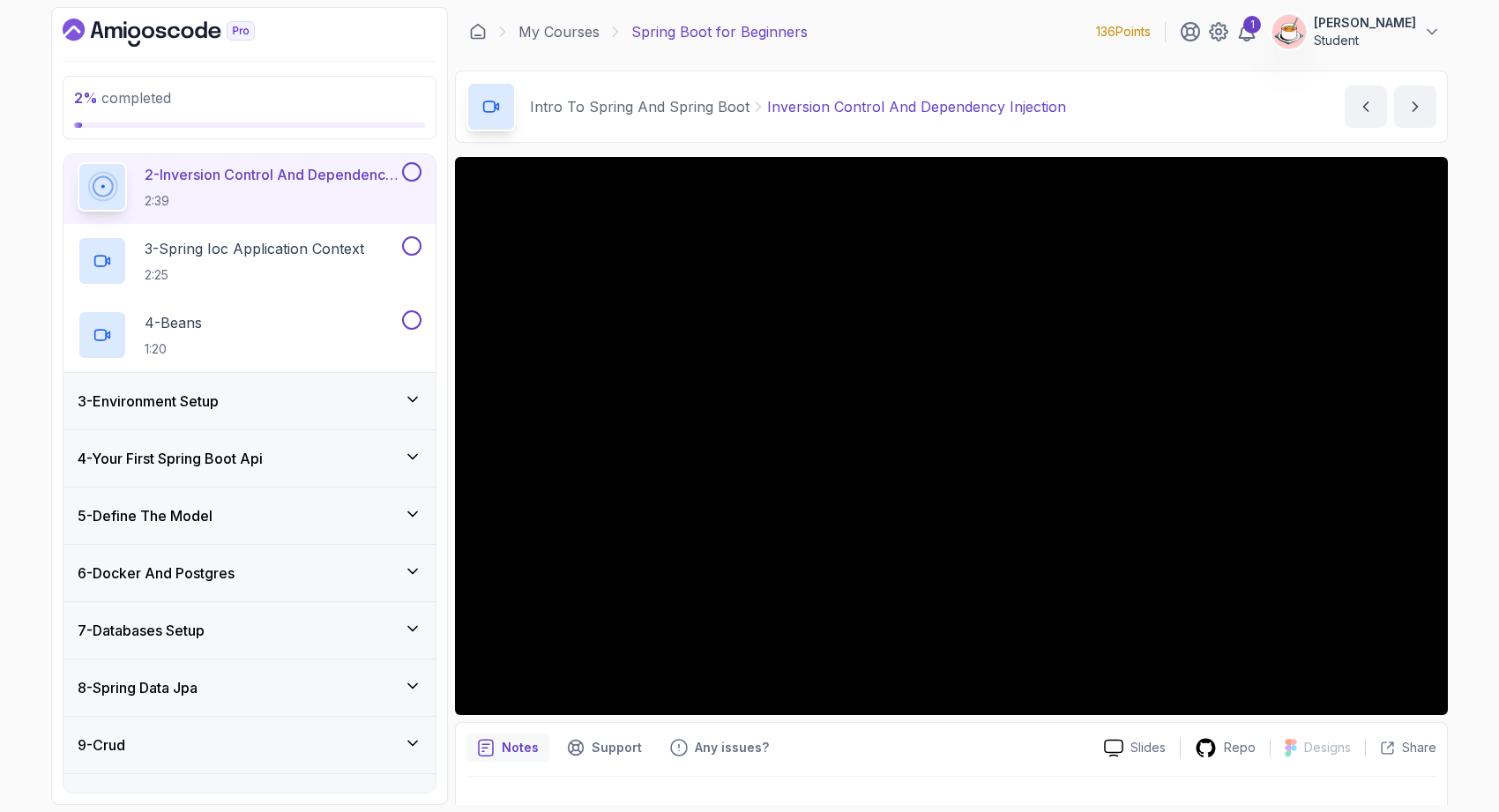
scroll to position [223, 0]
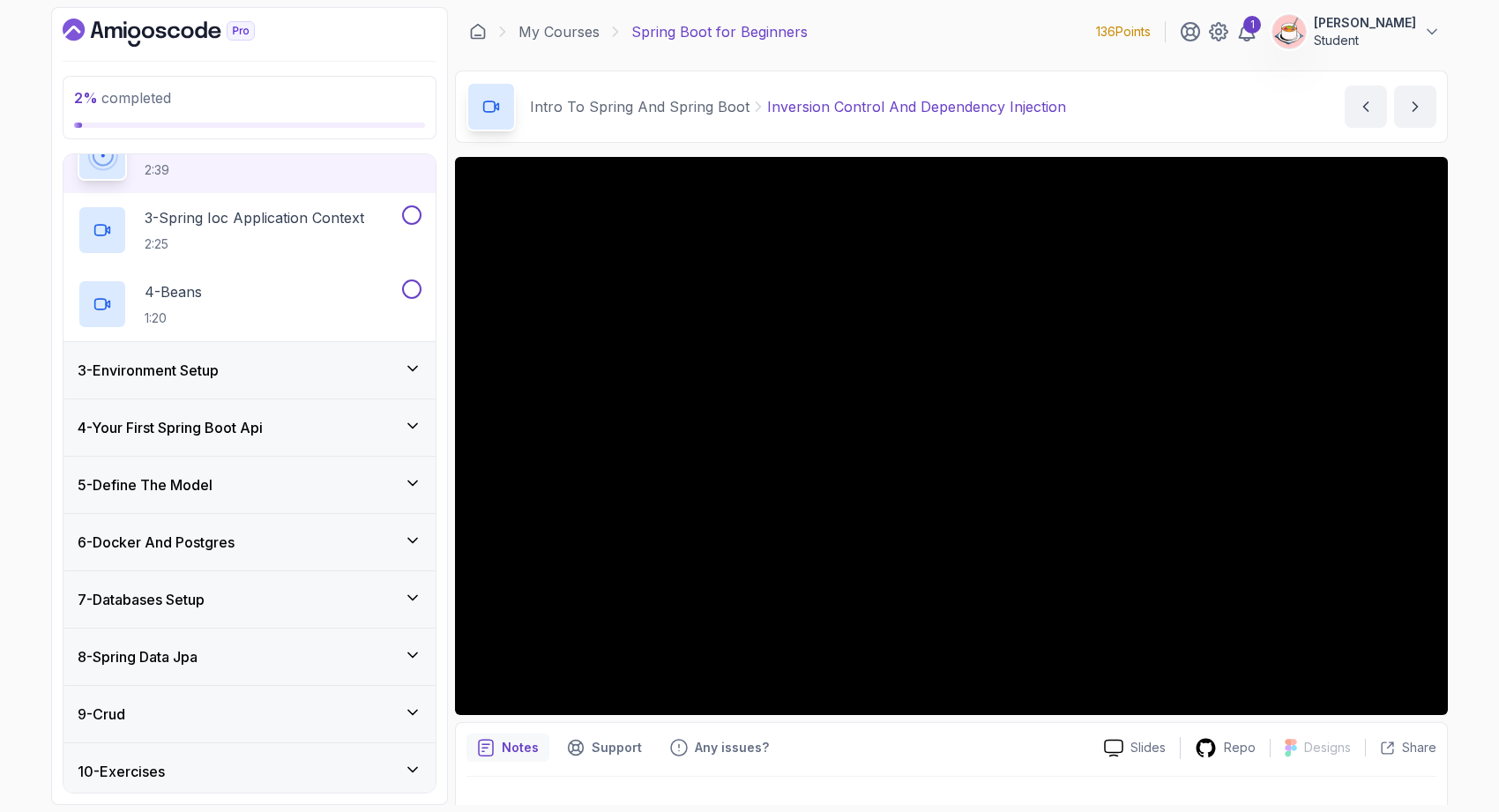
click at [336, 538] on div "6 - Docker And Postgres" at bounding box center [250, 542] width 344 height 21
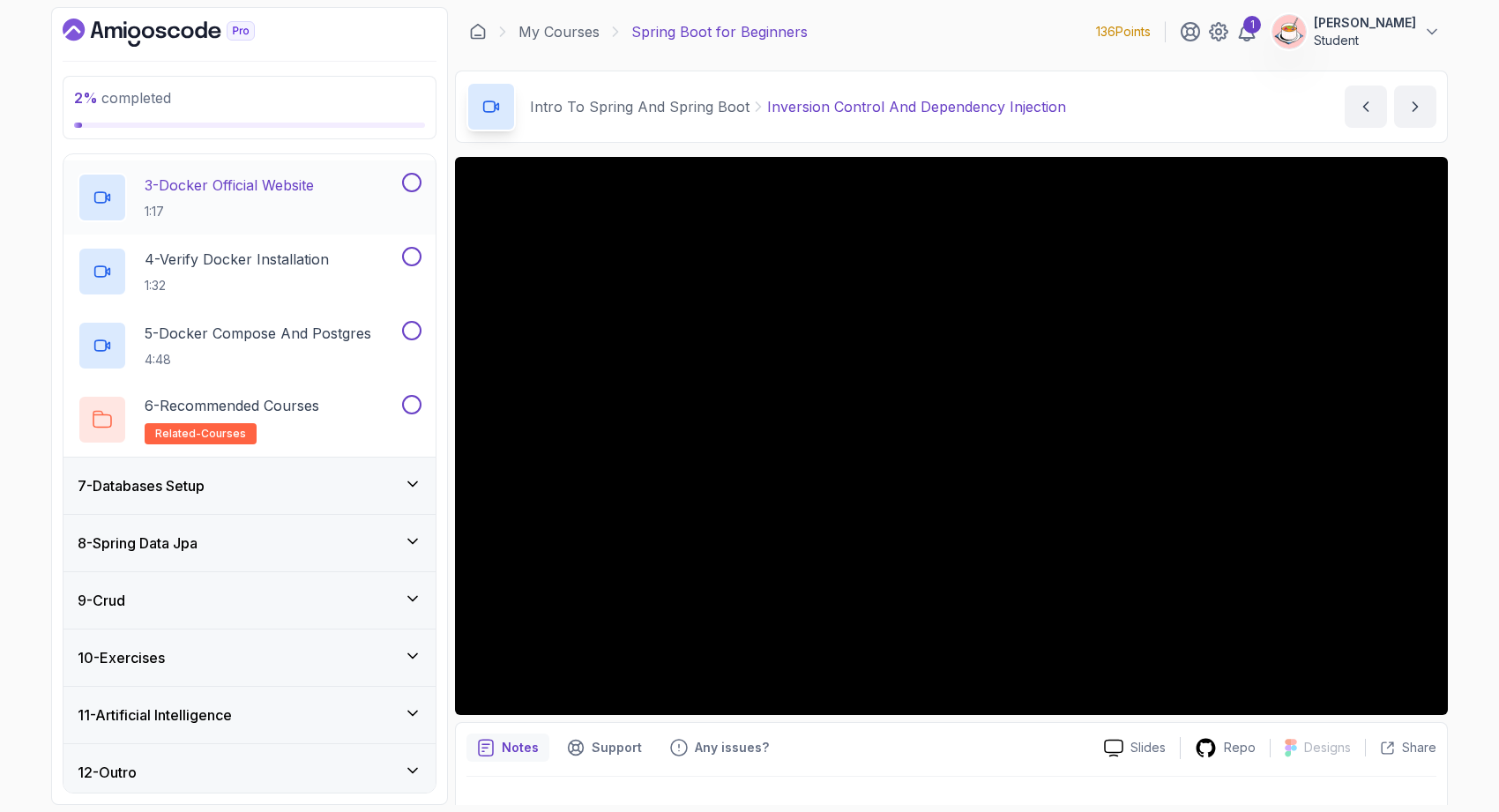
scroll to position [492, 0]
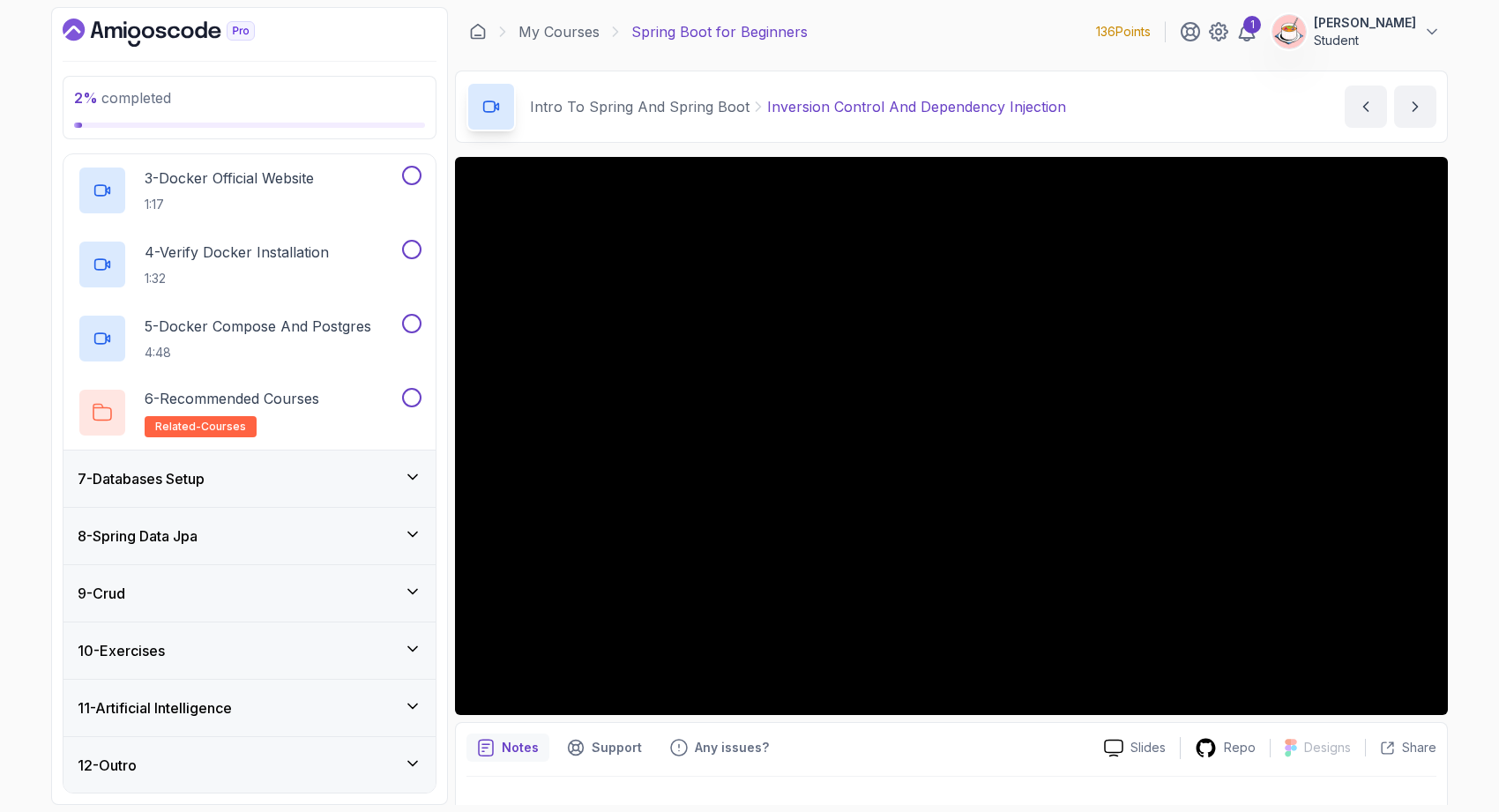
click at [326, 713] on div "11 - Artificial Intelligence" at bounding box center [250, 708] width 344 height 21
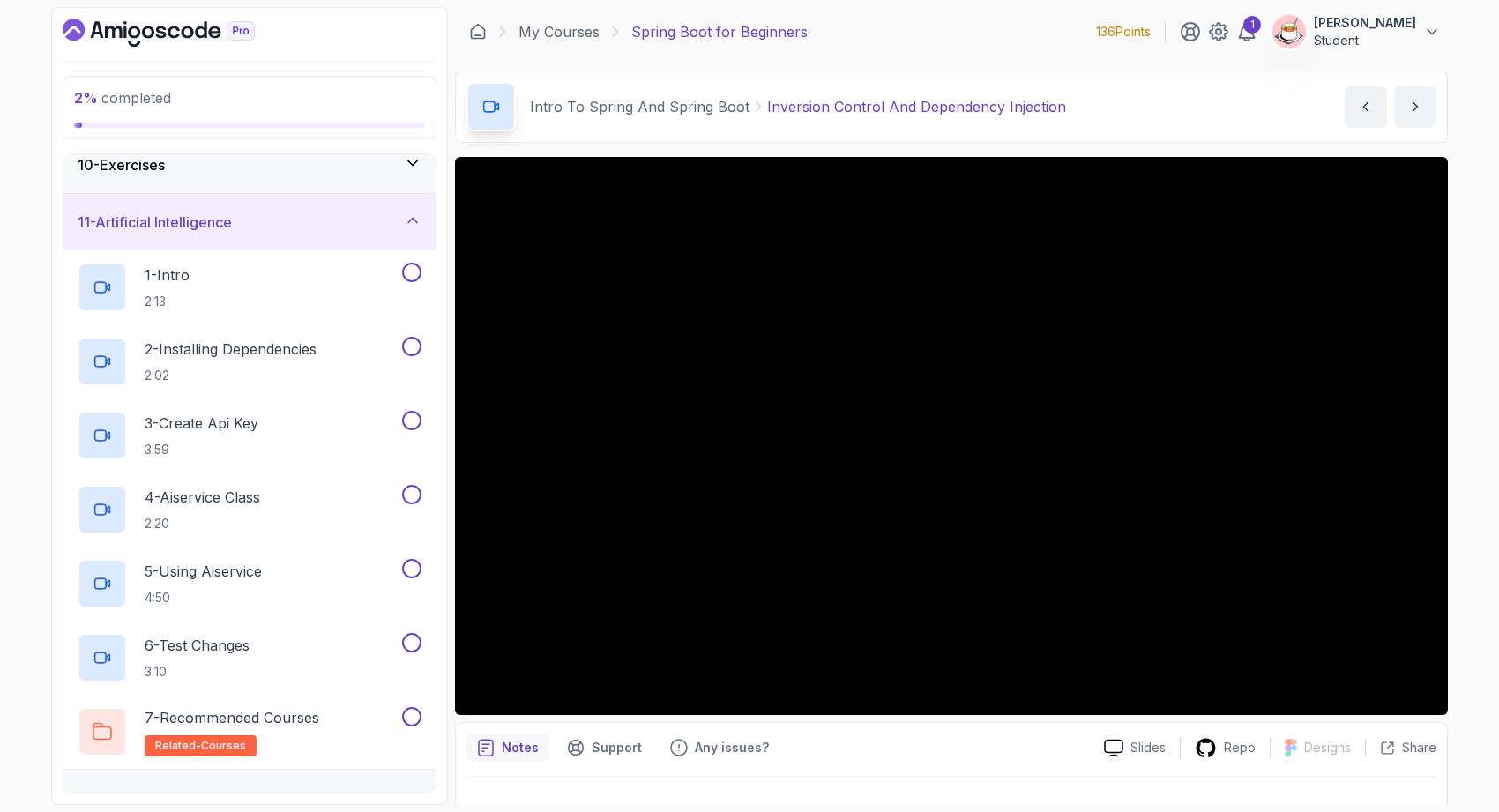
scroll to position [538, 0]
